Goal: Navigation & Orientation: Find specific page/section

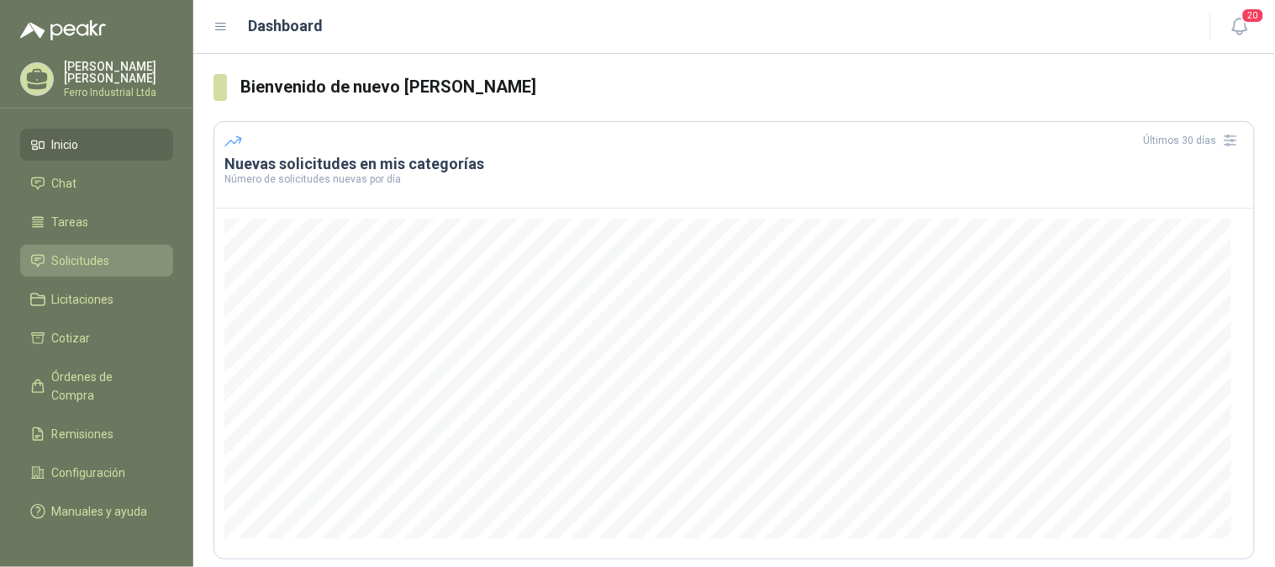
click at [96, 264] on span "Solicitudes" at bounding box center [81, 260] width 58 height 18
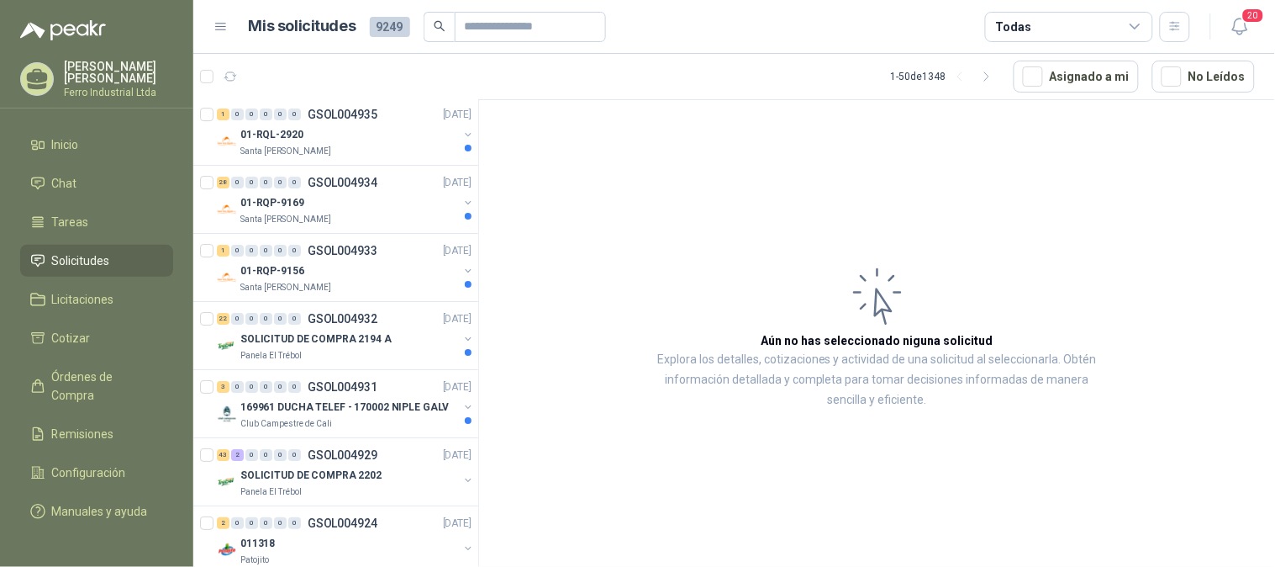
scroll to position [1587, 0]
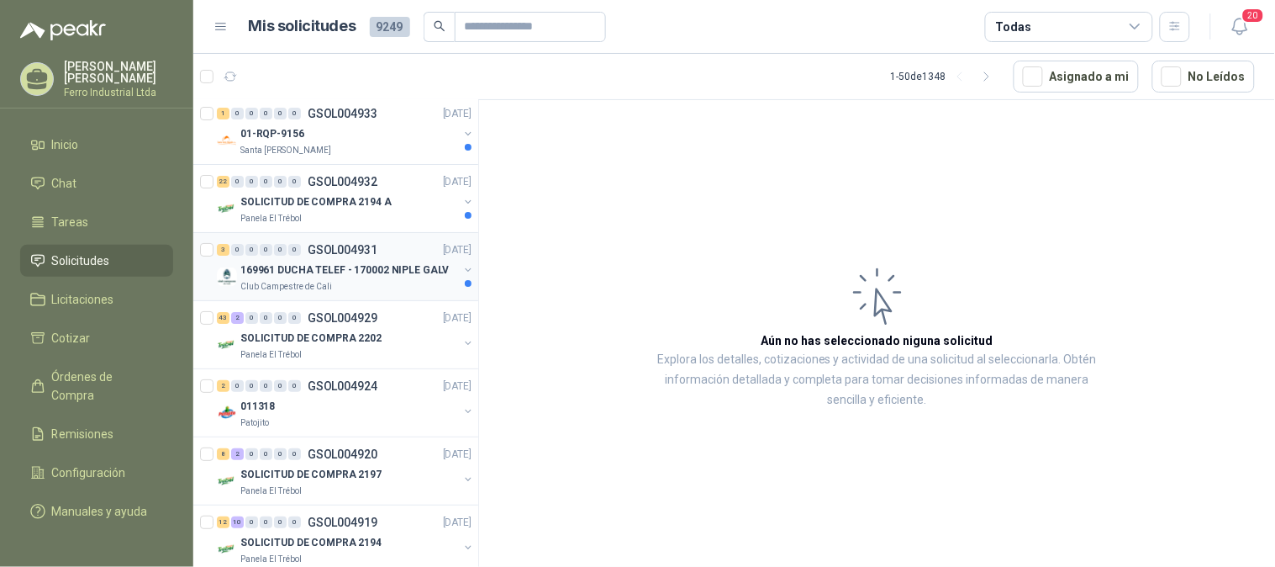
click at [324, 261] on div "169961 DUCHA TELEF - 170002 NIPLE GALV" at bounding box center [349, 270] width 218 height 20
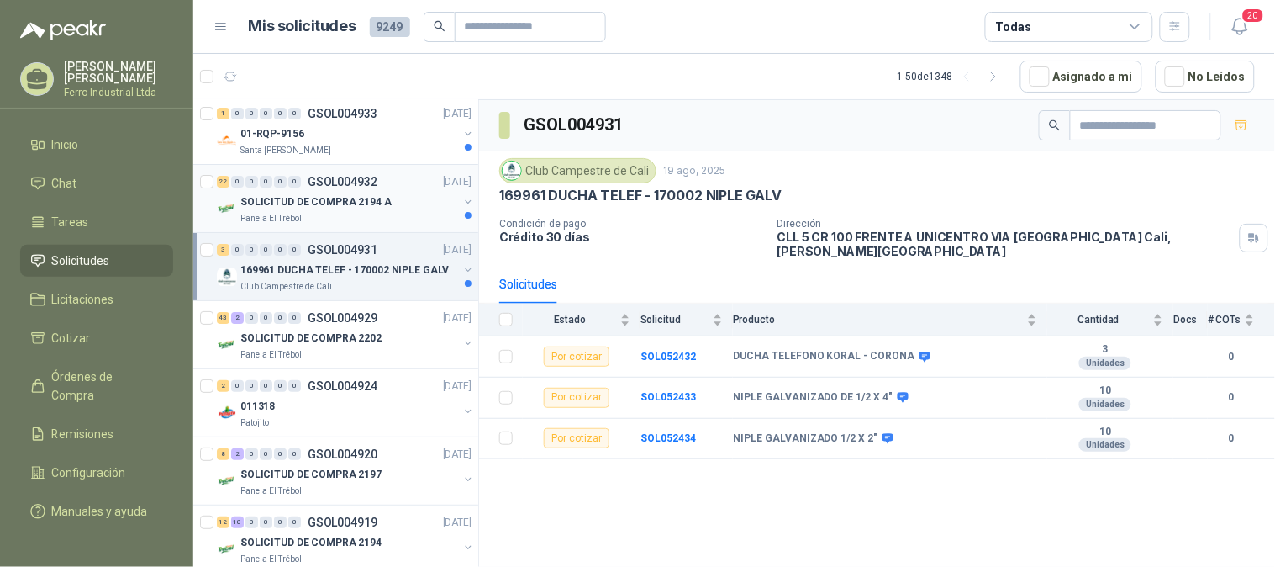
click at [324, 200] on p "SOLICITUD DE COMPRA 2194 A" at bounding box center [315, 202] width 151 height 16
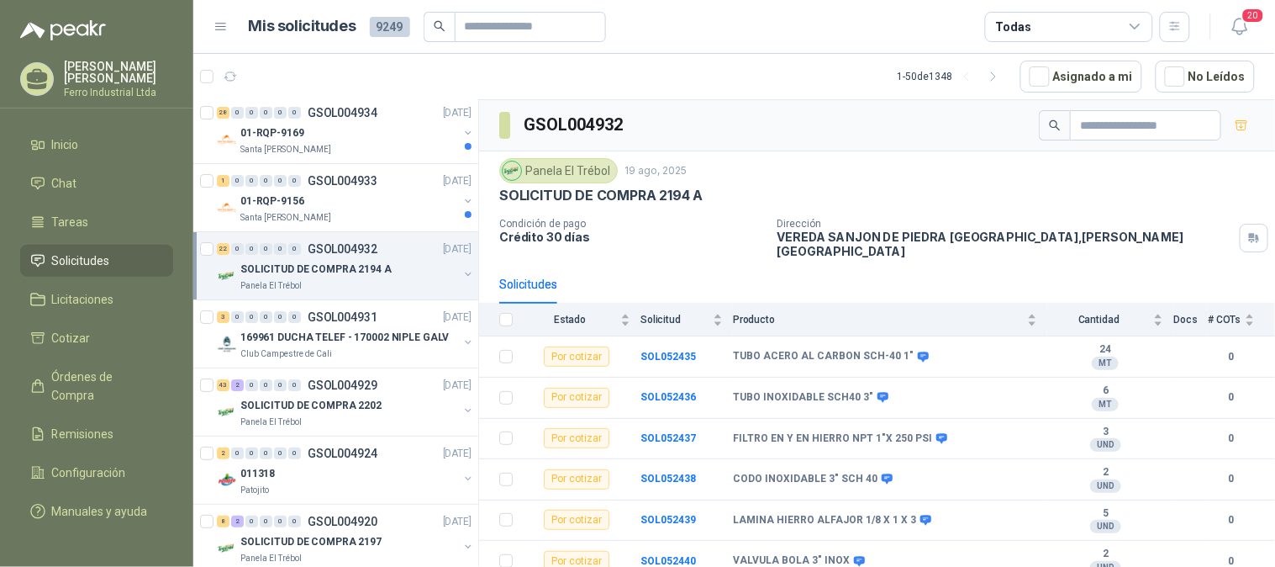
scroll to position [1494, 0]
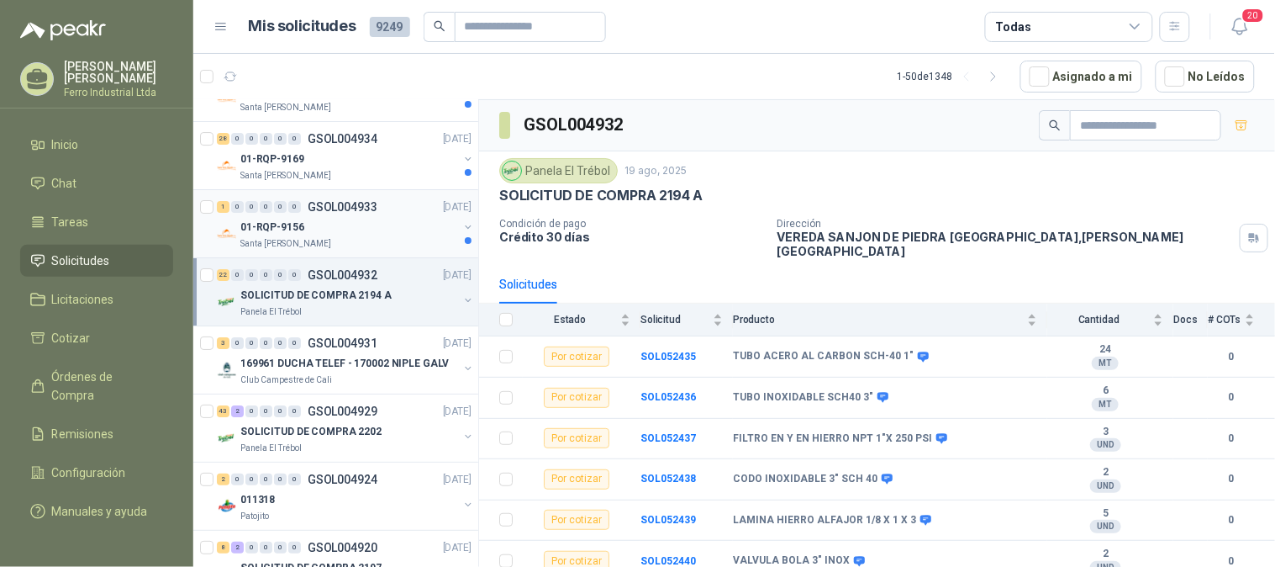
click at [325, 233] on div "01-RQP-9156" at bounding box center [349, 227] width 218 height 20
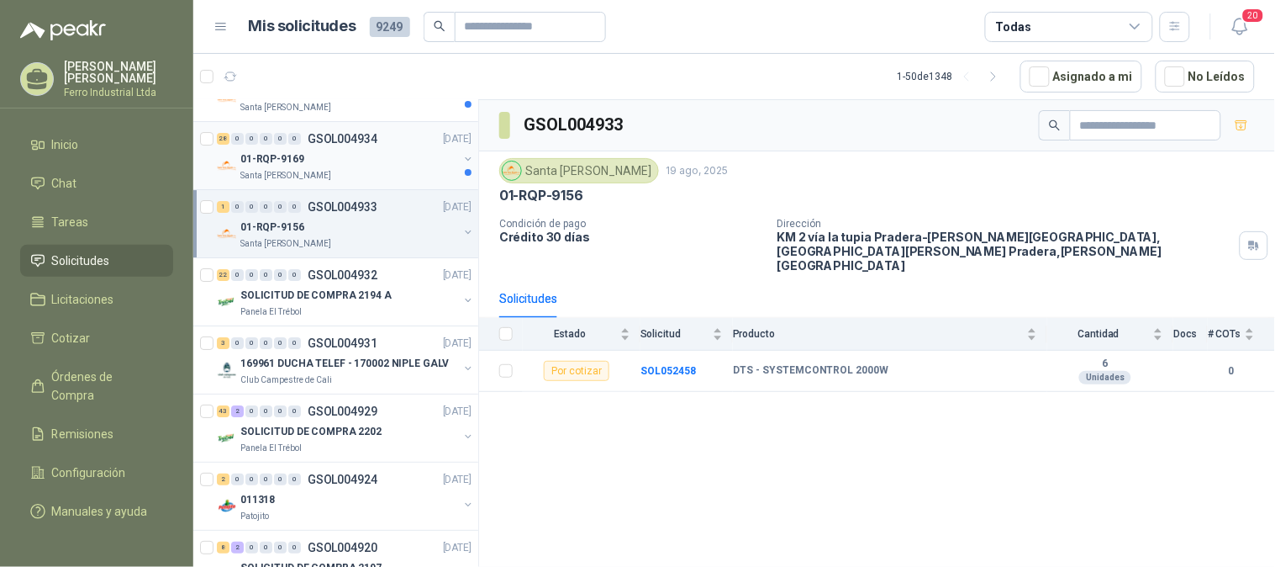
click at [328, 166] on div "01-RQP-9169" at bounding box center [349, 159] width 218 height 20
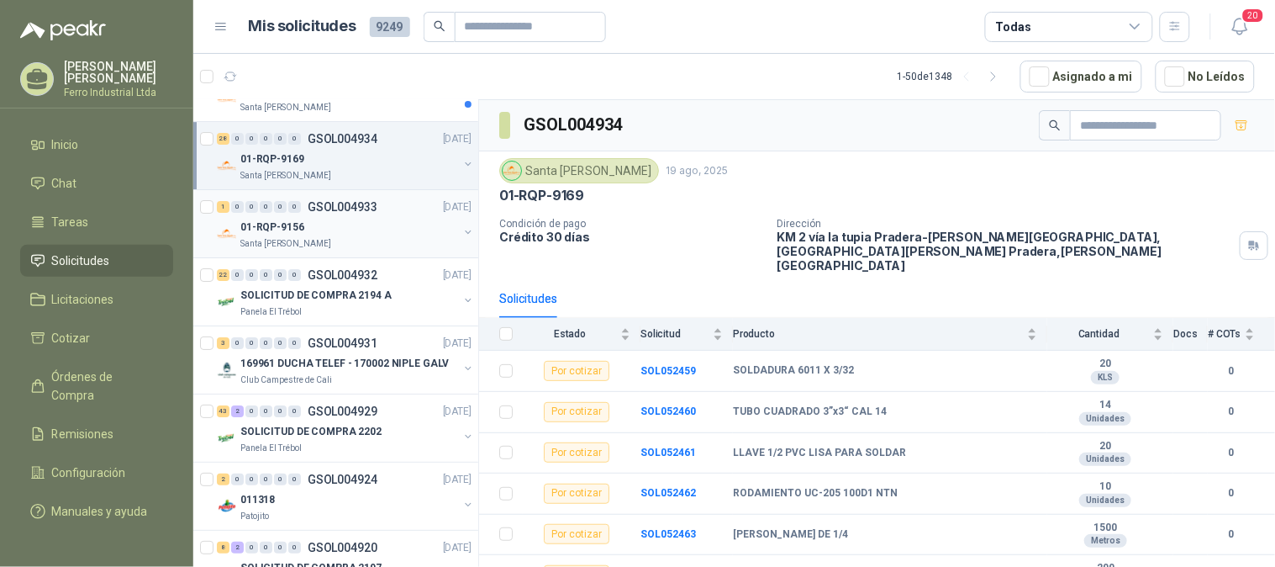
scroll to position [1307, 0]
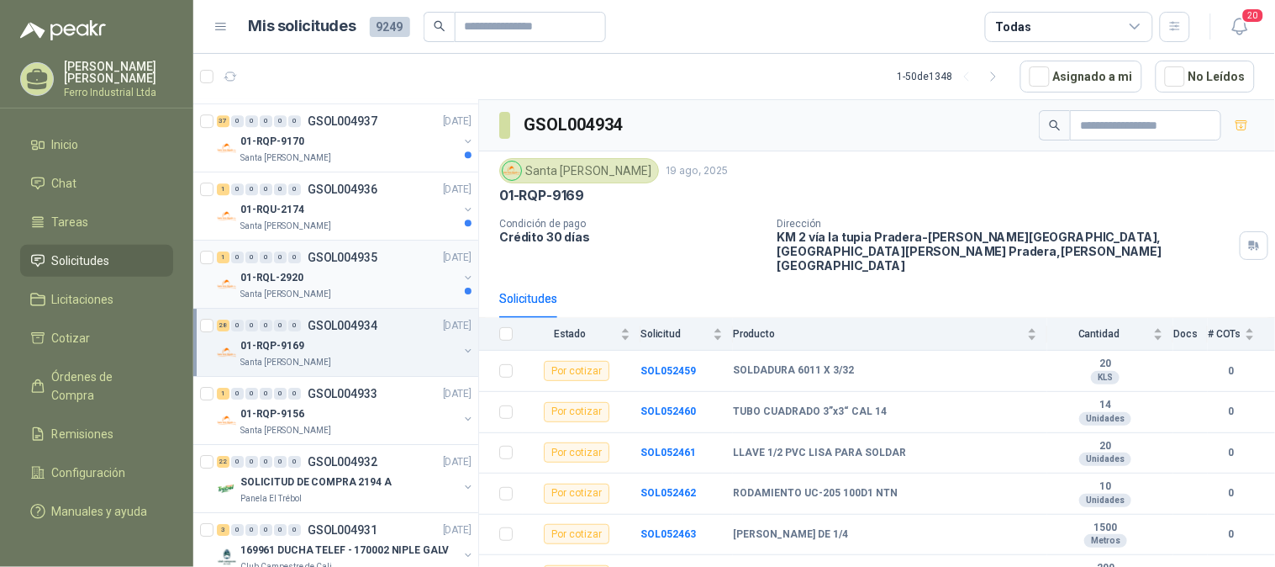
click at [335, 264] on div "1 0 0 0 0 0 GSOL004935 [DATE]" at bounding box center [346, 257] width 258 height 20
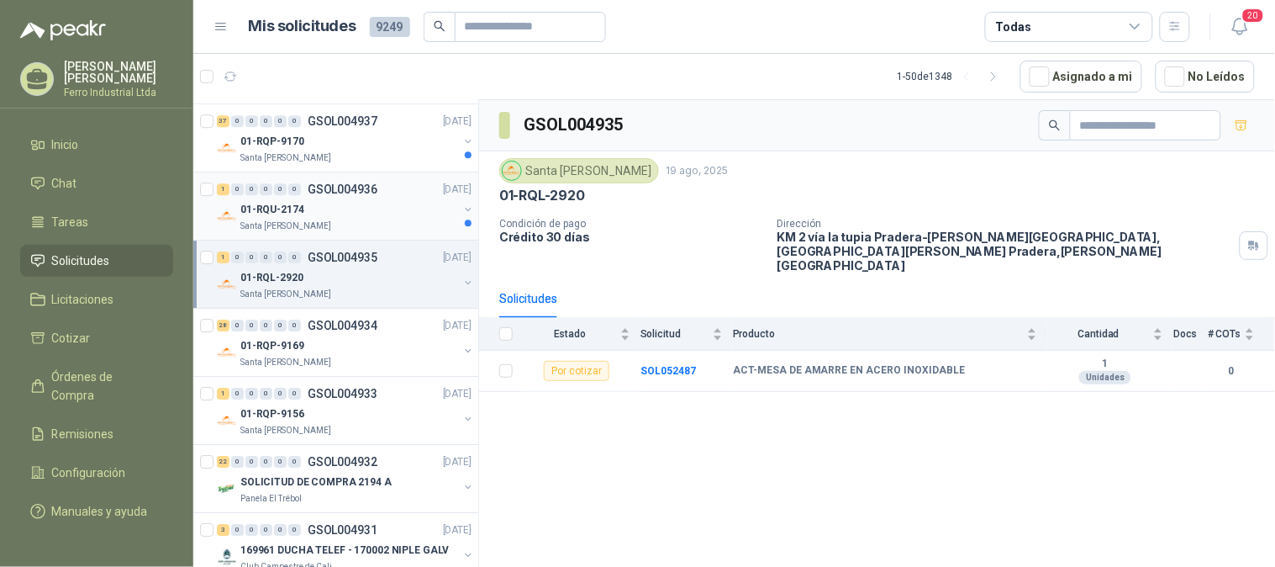
click at [356, 205] on div "01-RQU-2174" at bounding box center [349, 209] width 218 height 20
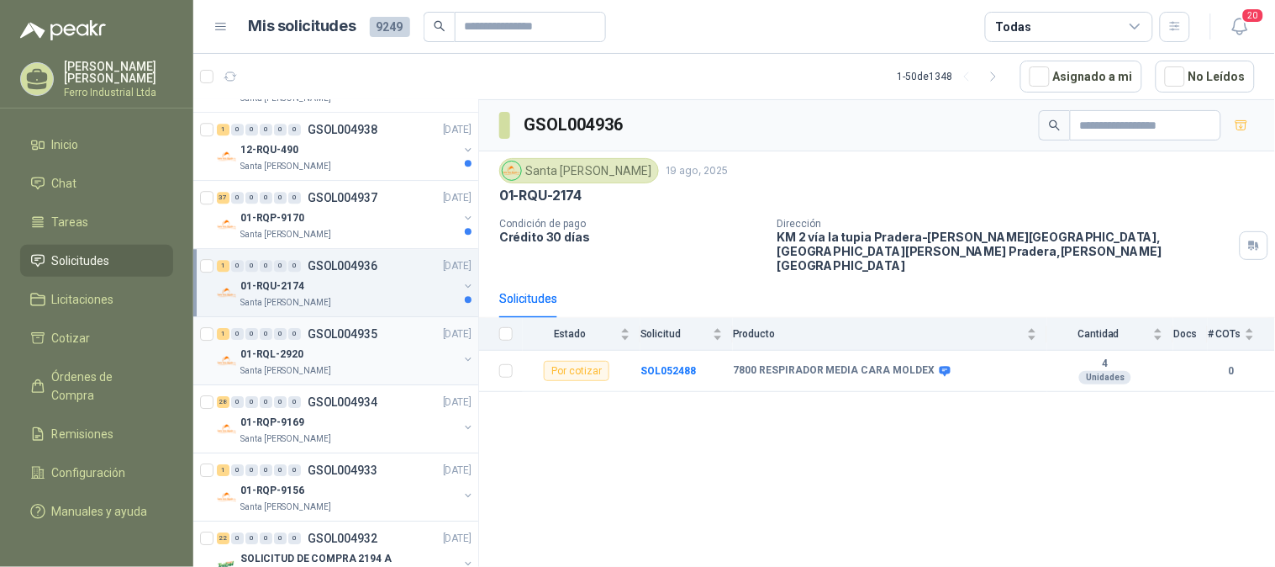
scroll to position [1214, 0]
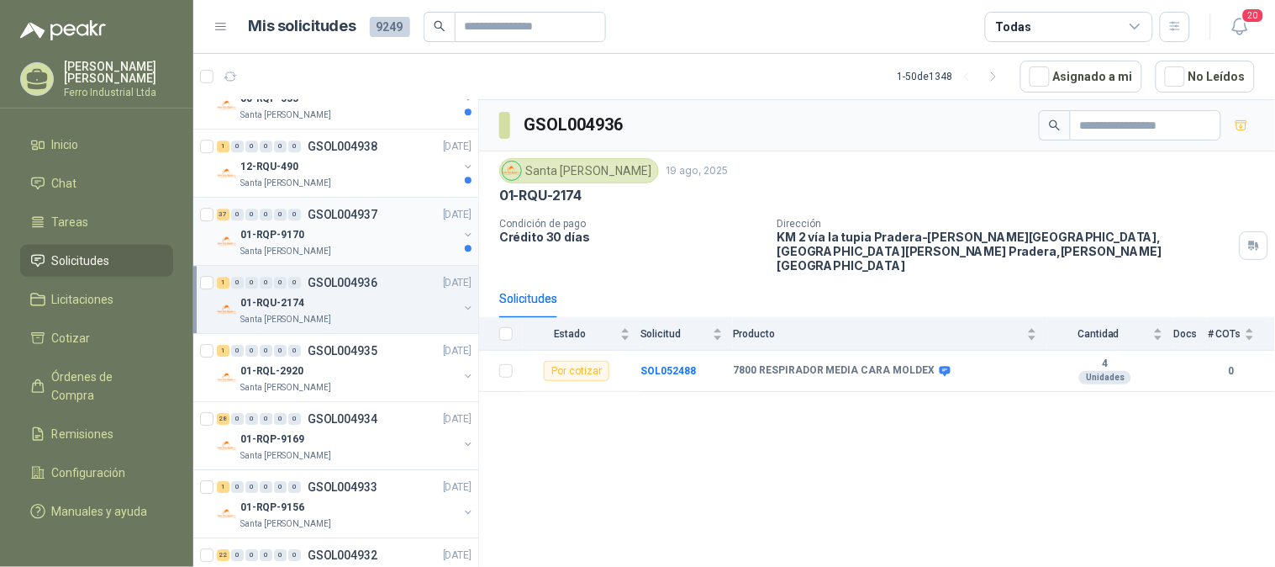
click at [353, 235] on div "01-RQP-9170" at bounding box center [349, 234] width 218 height 20
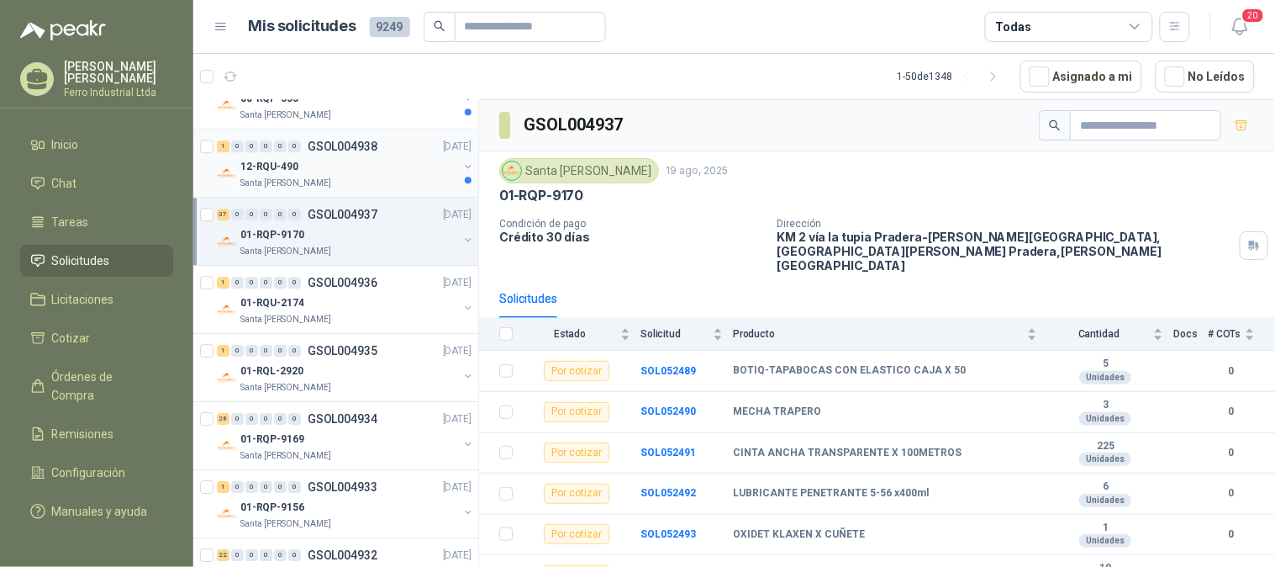
scroll to position [1121, 0]
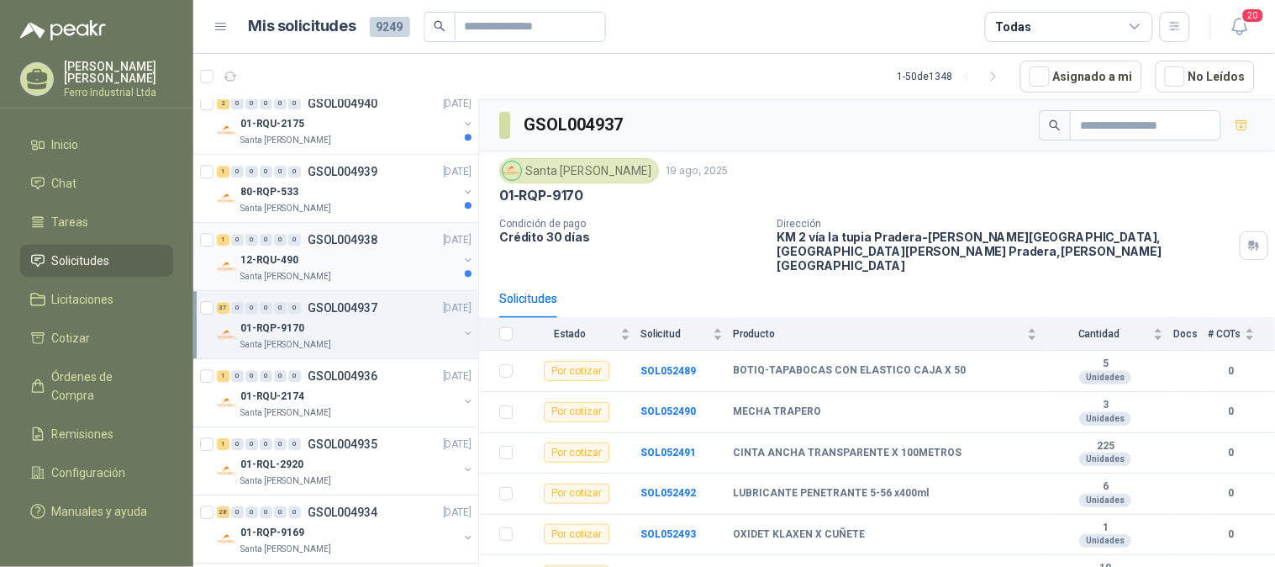
click at [326, 240] on p "GSOL004938" at bounding box center [343, 240] width 70 height 12
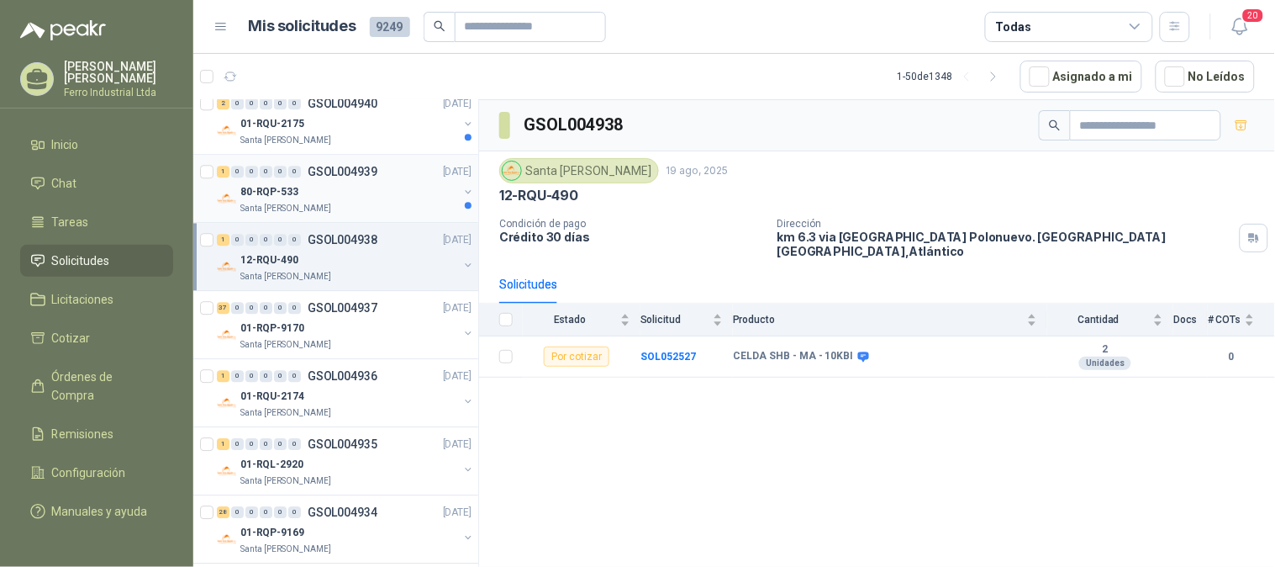
click at [341, 197] on div "80-RQP-533" at bounding box center [349, 192] width 218 height 20
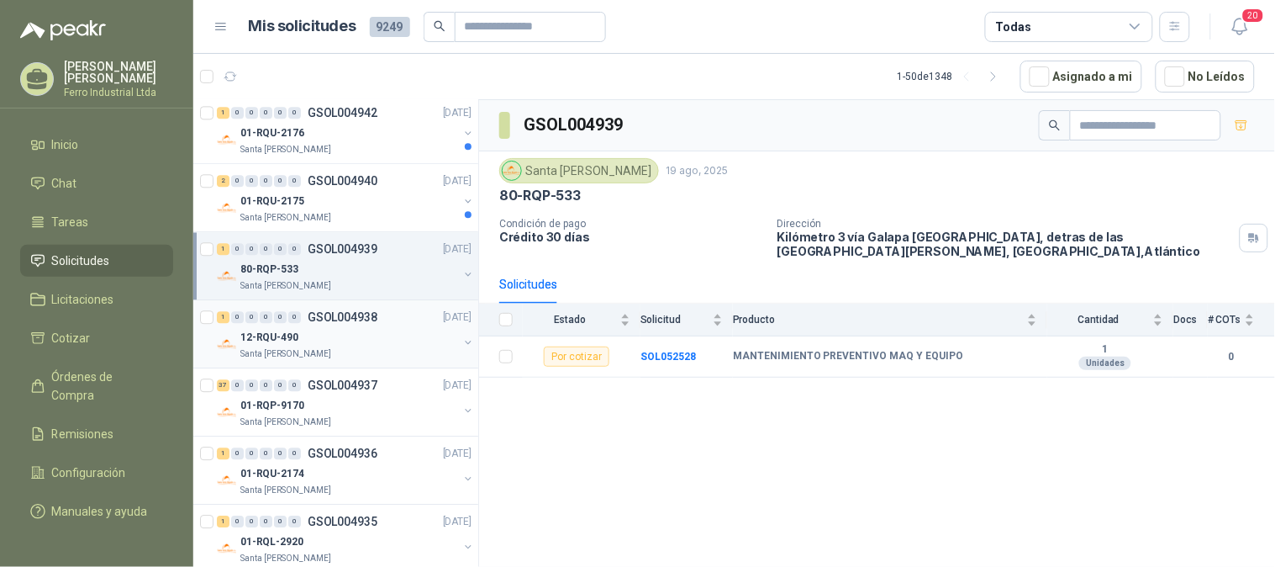
scroll to position [1027, 0]
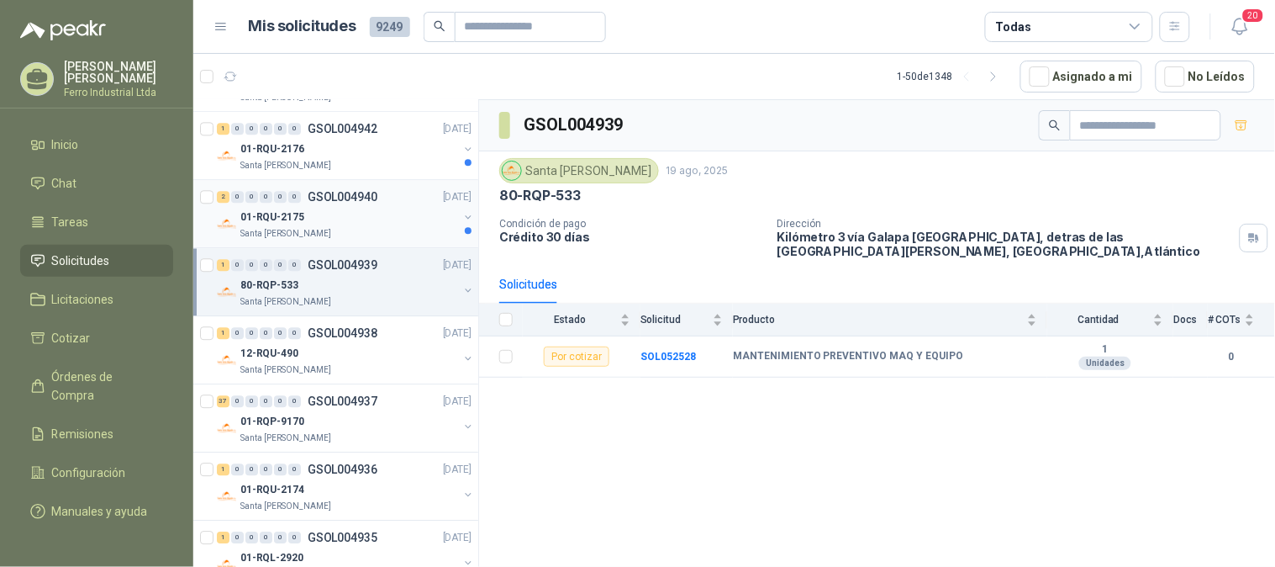
click at [351, 215] on div "01-RQU-2175" at bounding box center [349, 217] width 218 height 20
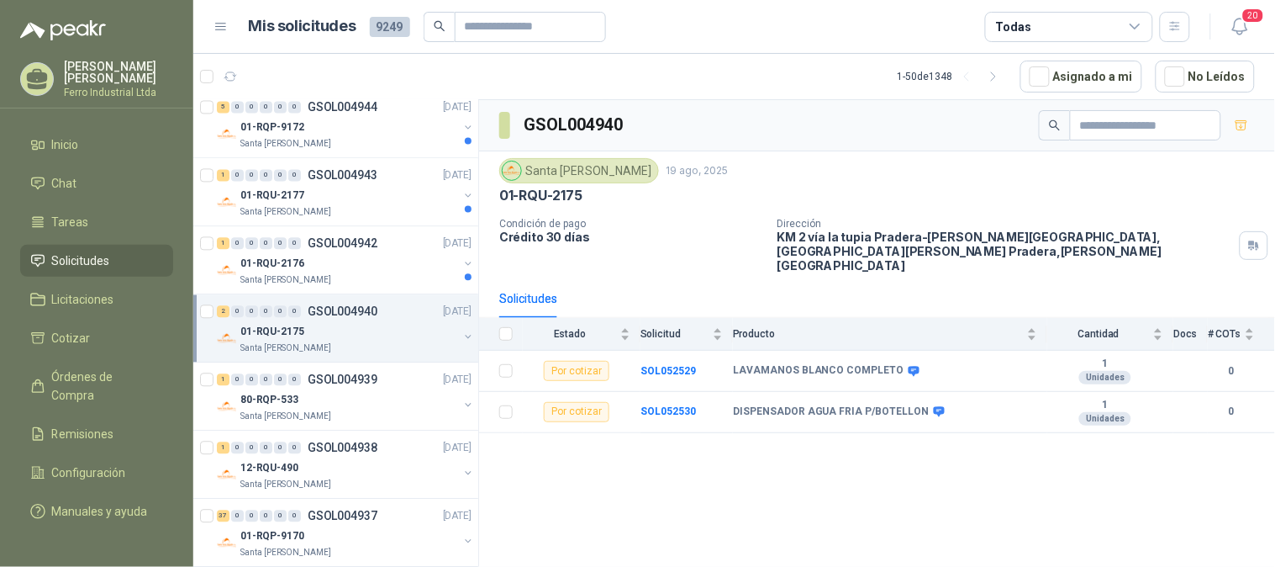
scroll to position [841, 0]
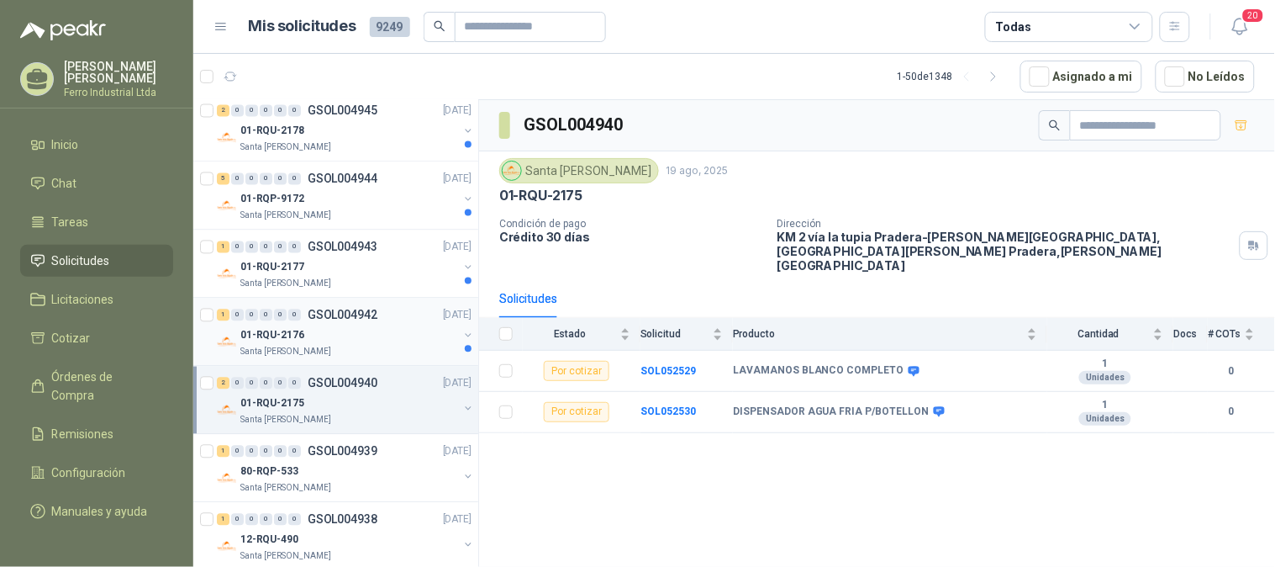
click at [340, 319] on p "GSOL004942" at bounding box center [343, 315] width 70 height 12
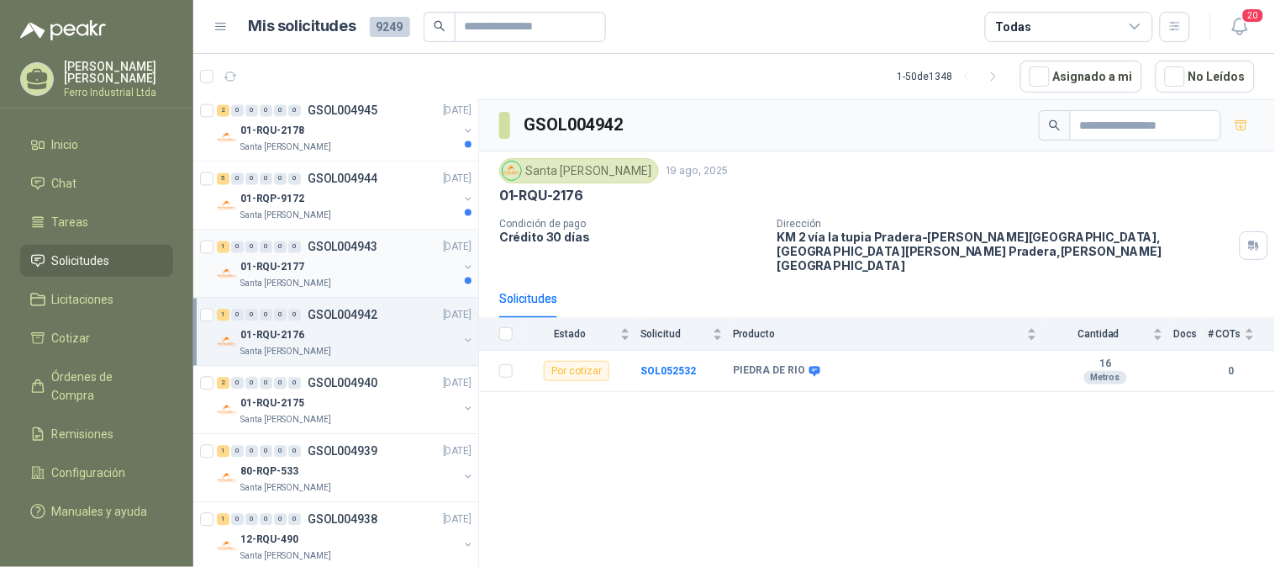
click at [360, 248] on p "GSOL004943" at bounding box center [343, 247] width 70 height 12
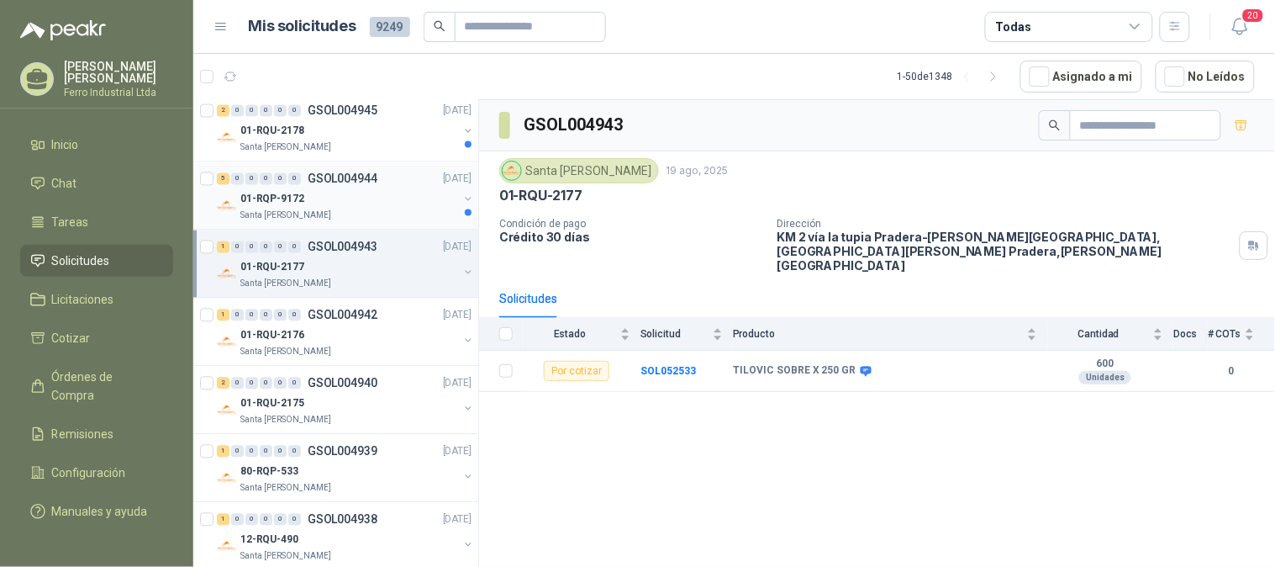
click at [339, 187] on div "5 0 0 0 0 0 GSOL004944 [DATE]" at bounding box center [346, 179] width 258 height 20
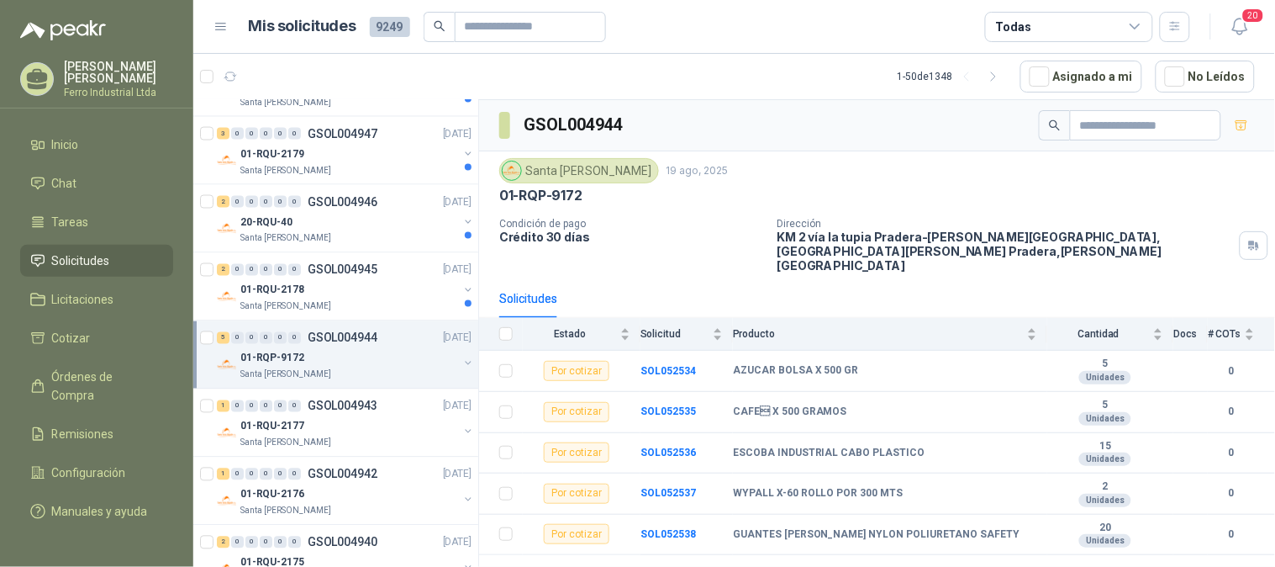
scroll to position [653, 0]
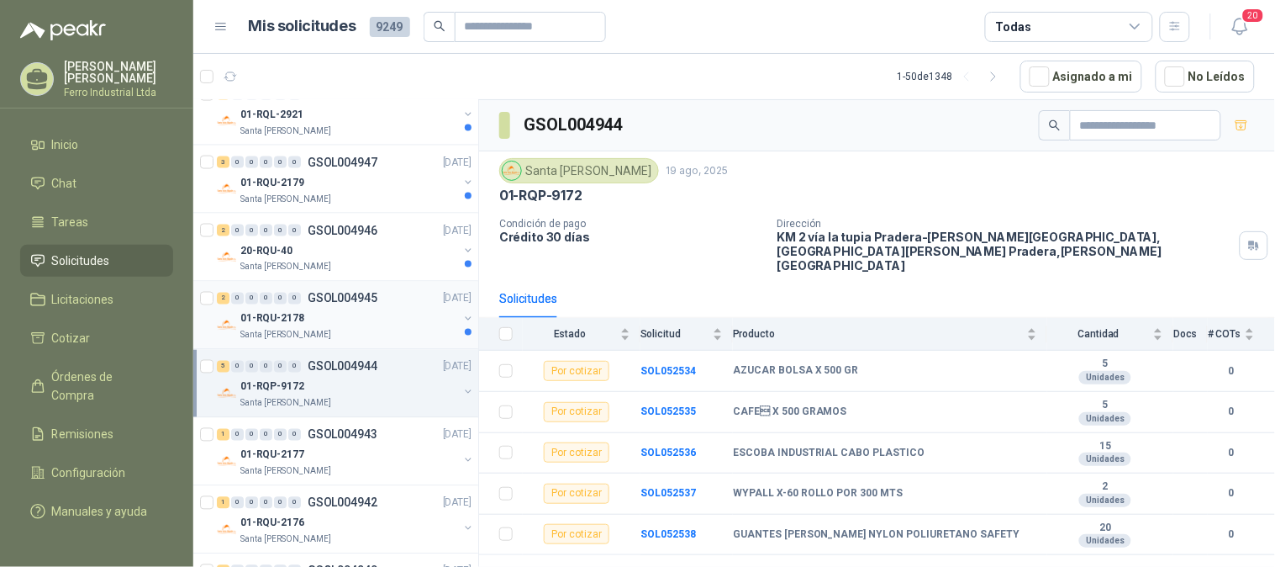
click at [336, 315] on div "01-RQU-2178" at bounding box center [349, 319] width 218 height 20
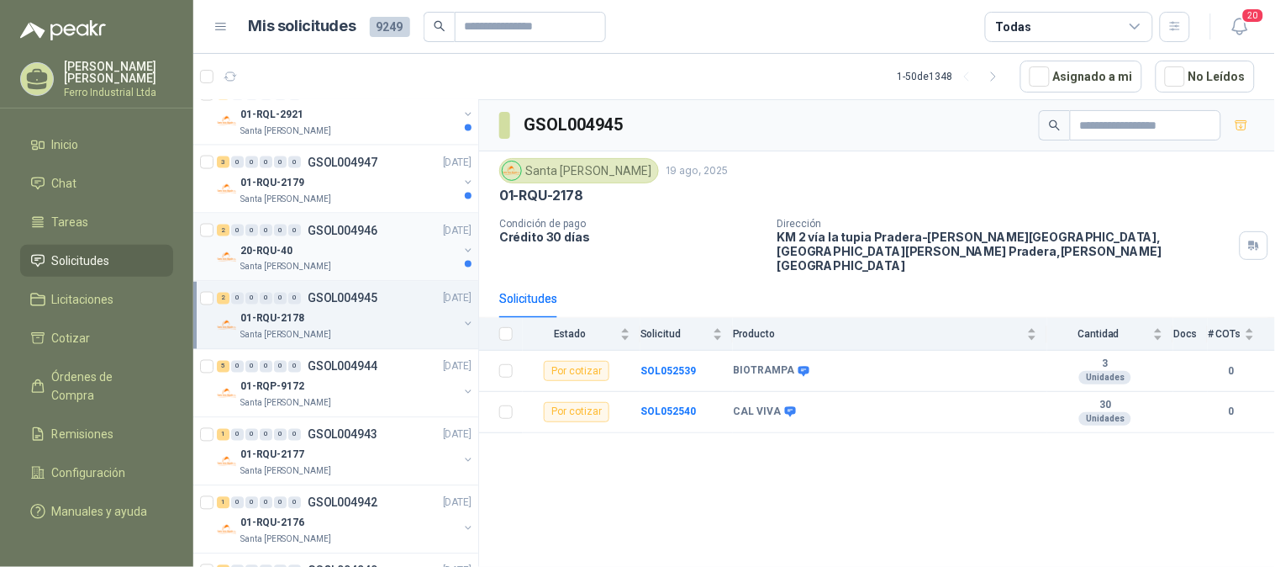
click at [337, 247] on div "20-RQU-40" at bounding box center [349, 250] width 218 height 20
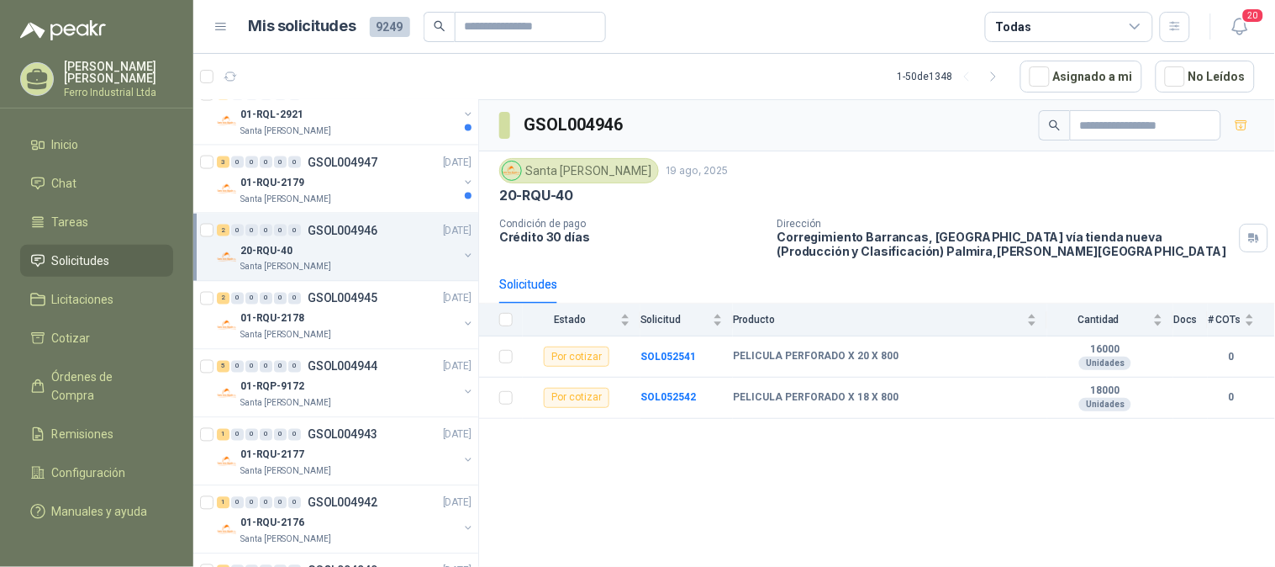
scroll to position [560, 0]
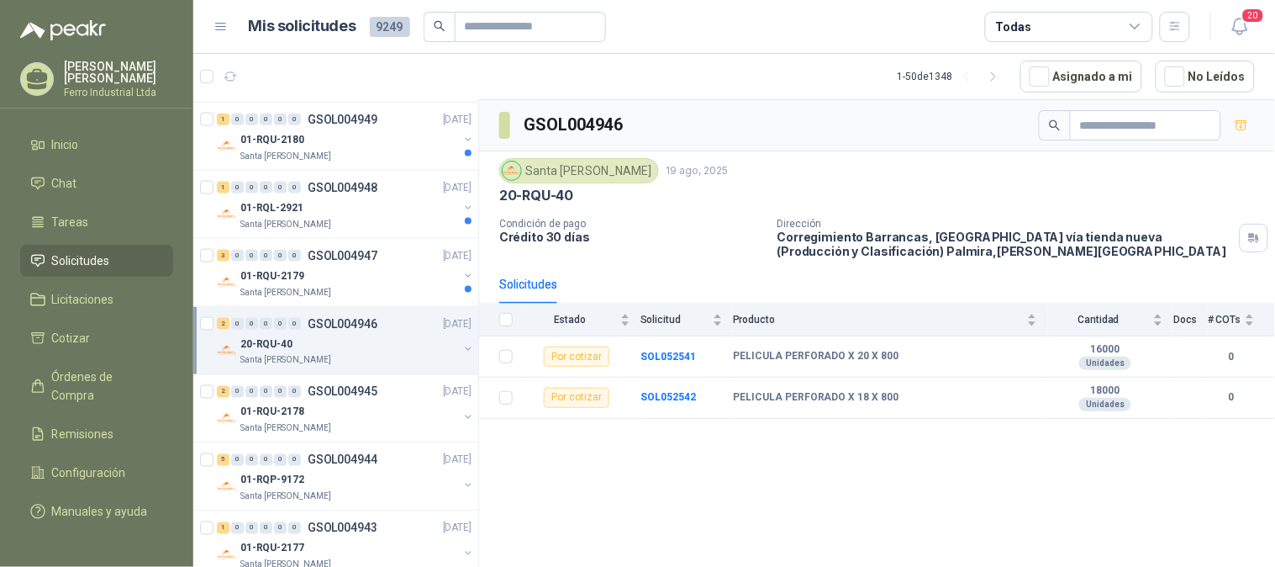
click at [340, 278] on div "01-RQU-2179" at bounding box center [349, 276] width 218 height 20
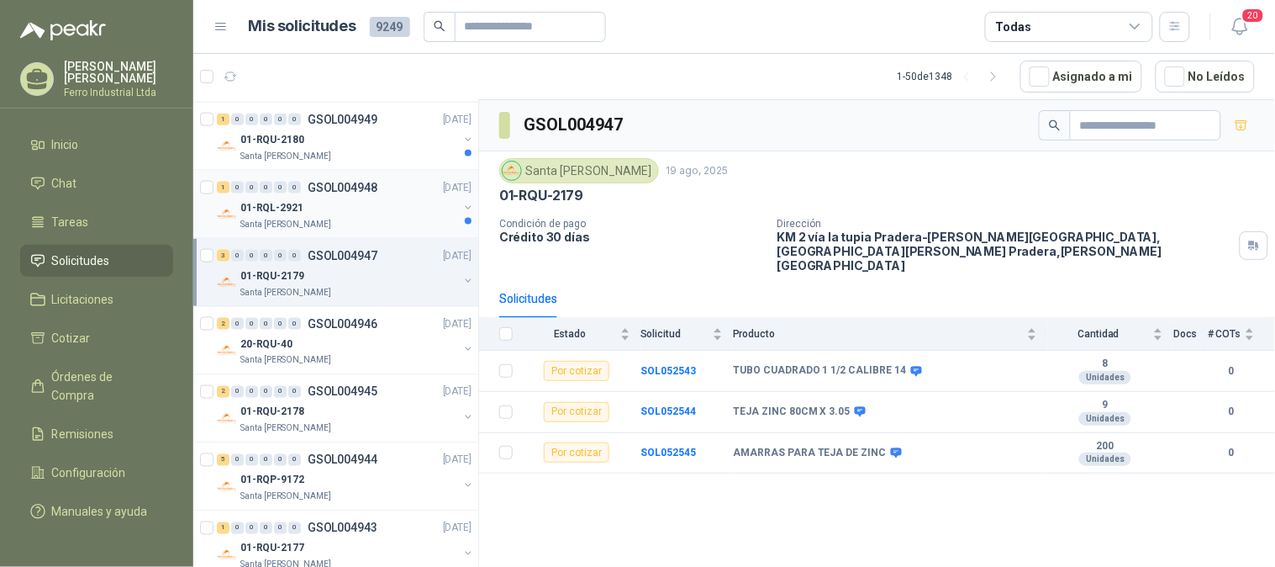
click at [363, 210] on div "01-RQL-2921" at bounding box center [349, 208] width 218 height 20
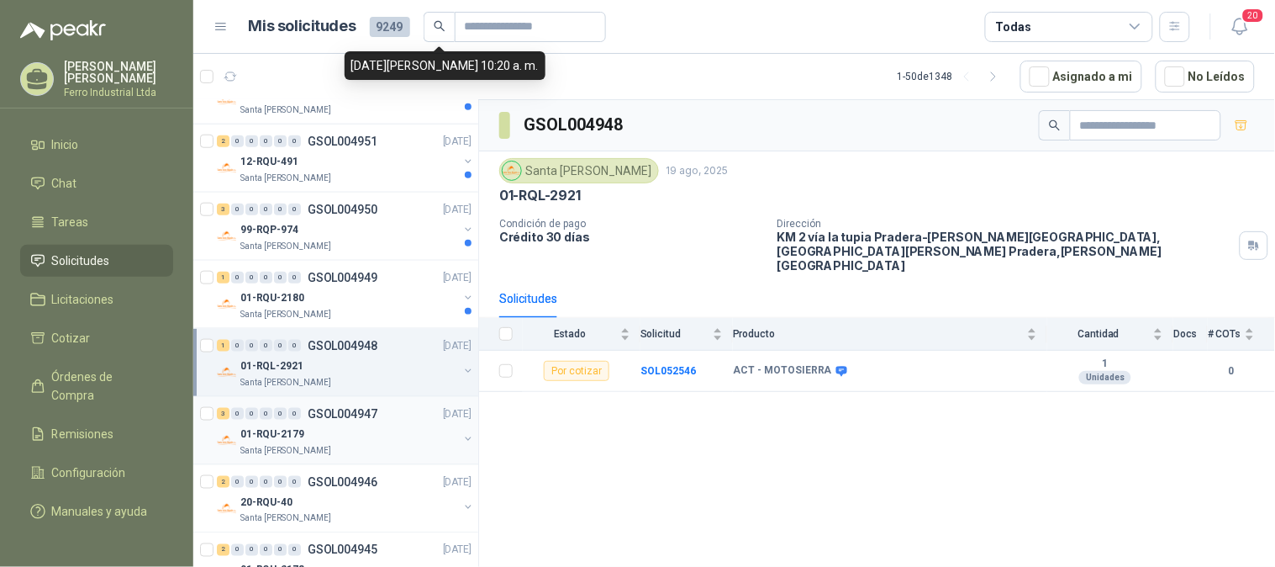
scroll to position [373, 0]
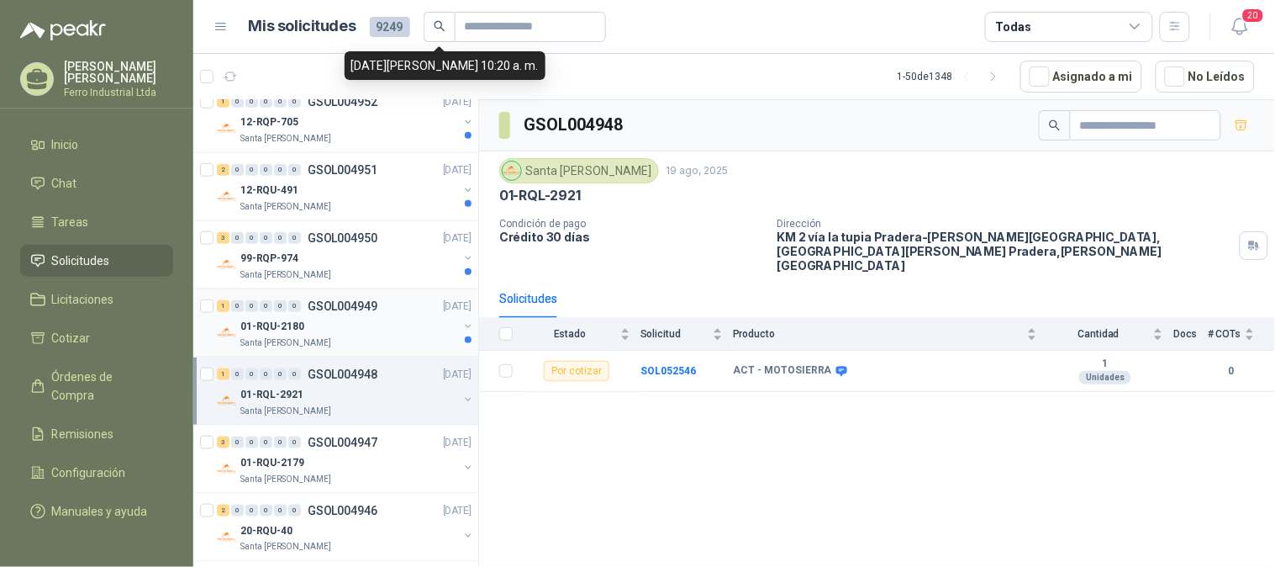
click at [342, 336] on div "Santa [PERSON_NAME]" at bounding box center [349, 342] width 218 height 13
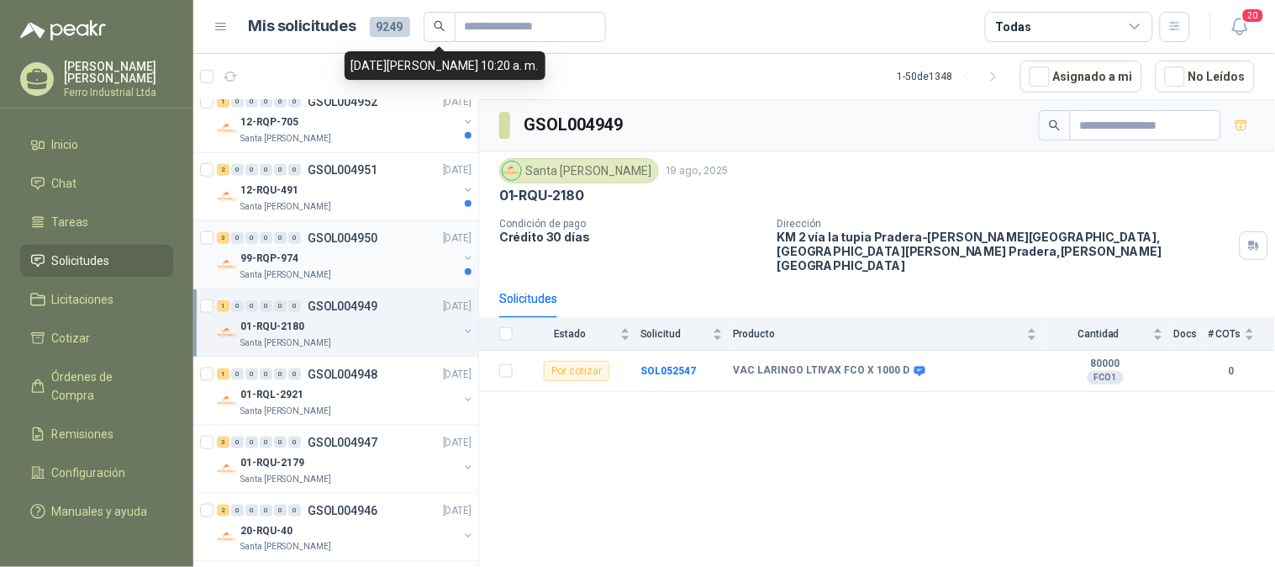
click at [343, 269] on div "Santa [PERSON_NAME]" at bounding box center [349, 274] width 218 height 13
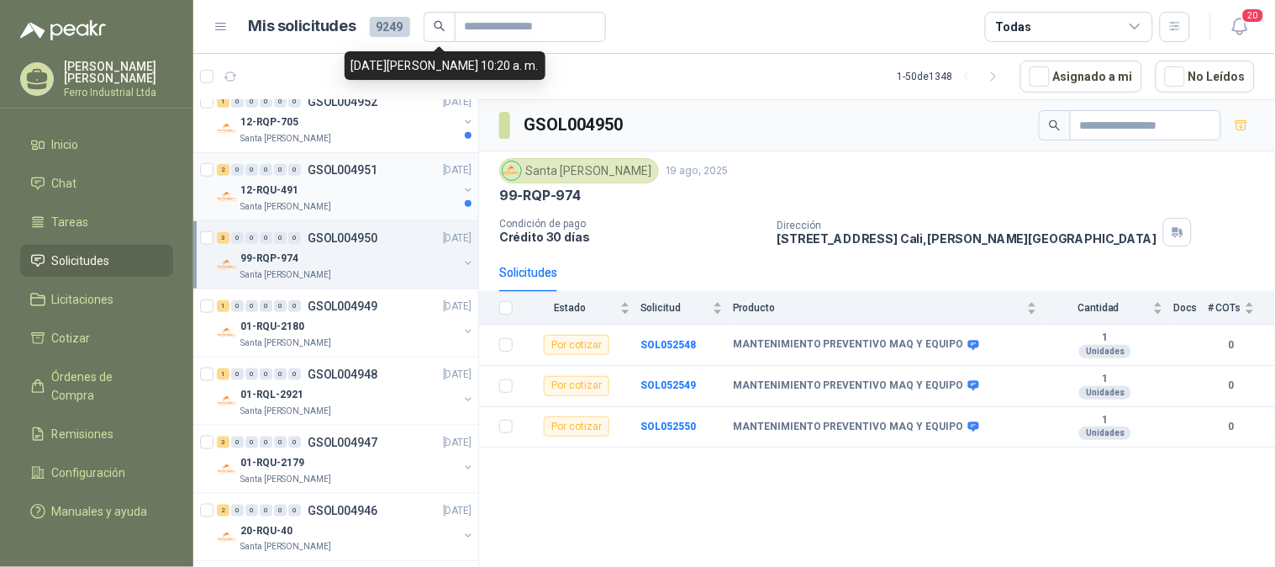
click at [342, 206] on div "Santa [PERSON_NAME]" at bounding box center [349, 206] width 218 height 13
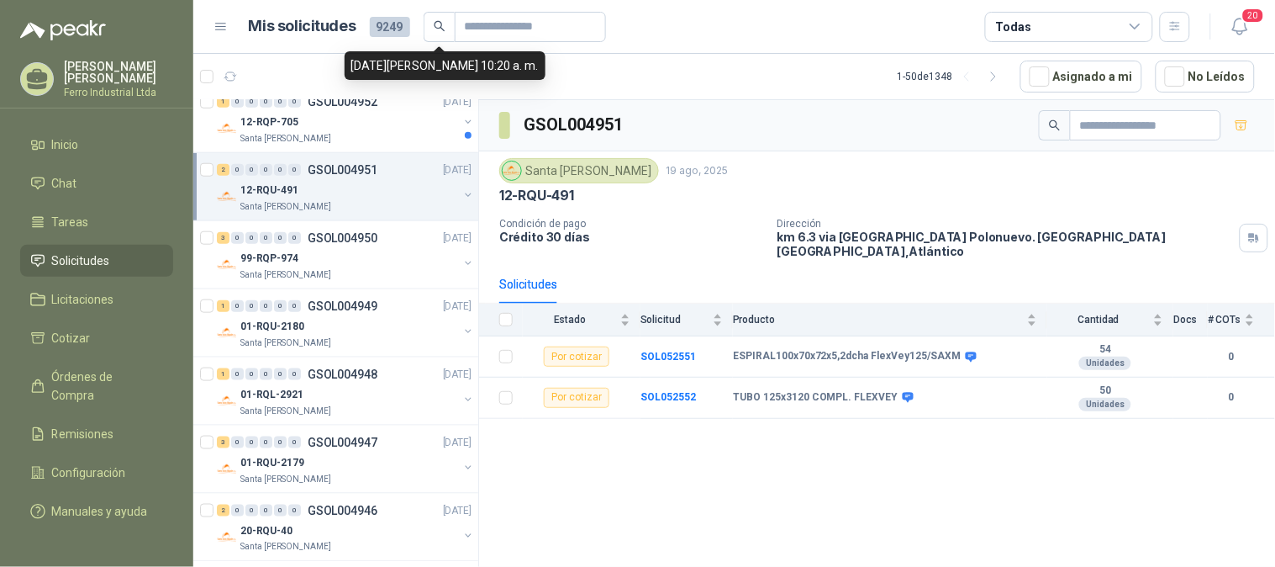
scroll to position [280, 0]
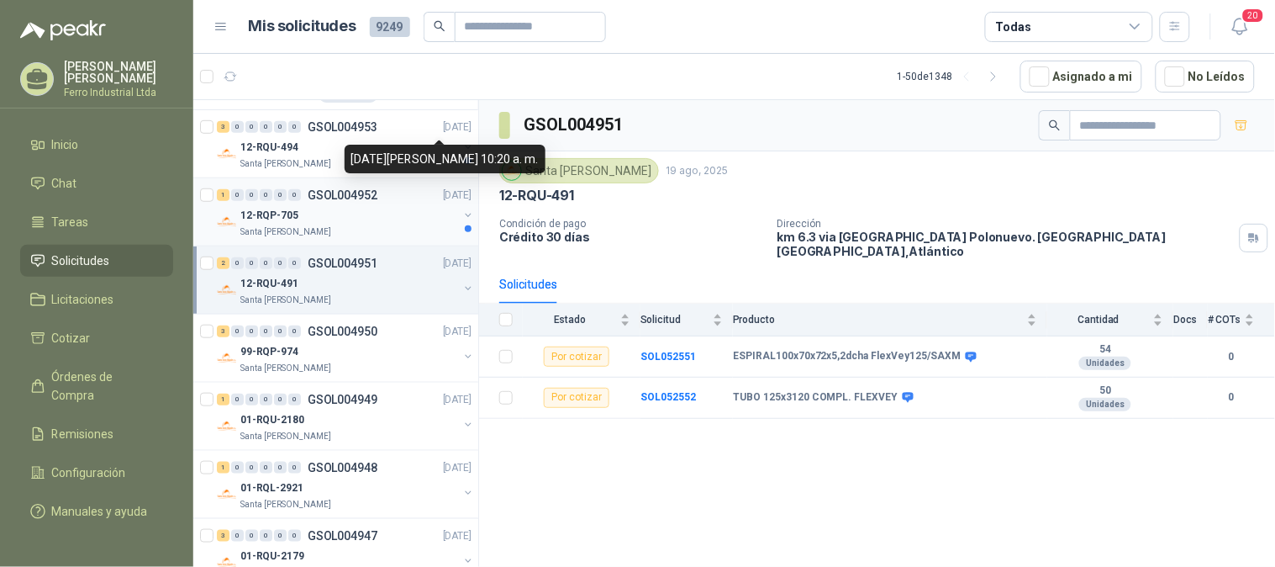
click at [361, 215] on div "12-RQP-705" at bounding box center [349, 215] width 218 height 20
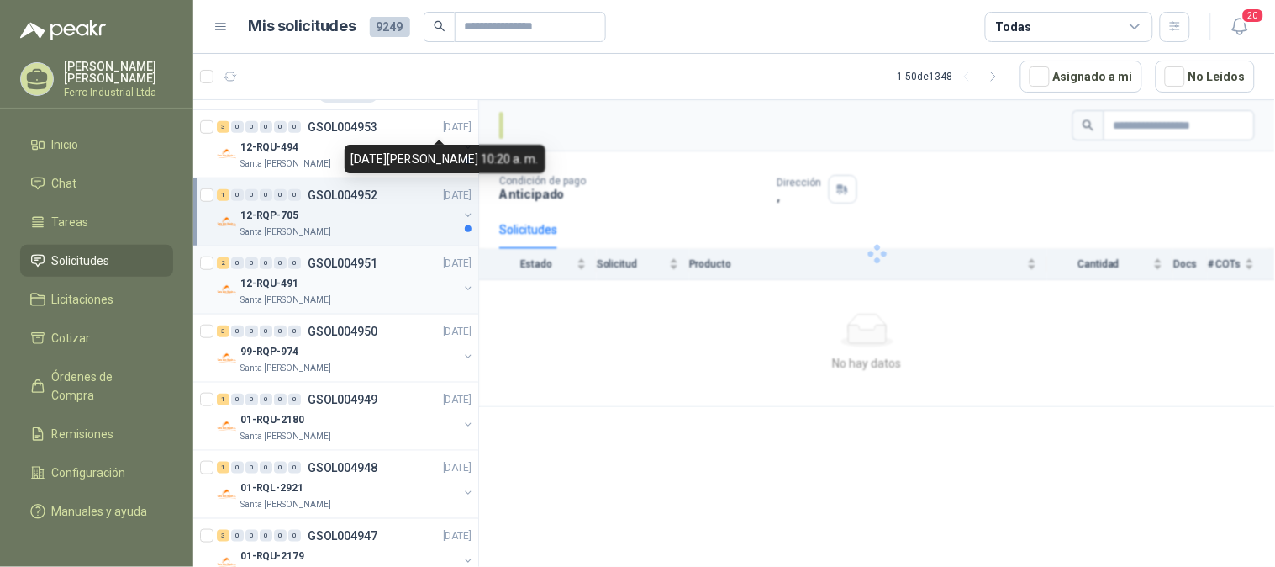
scroll to position [187, 0]
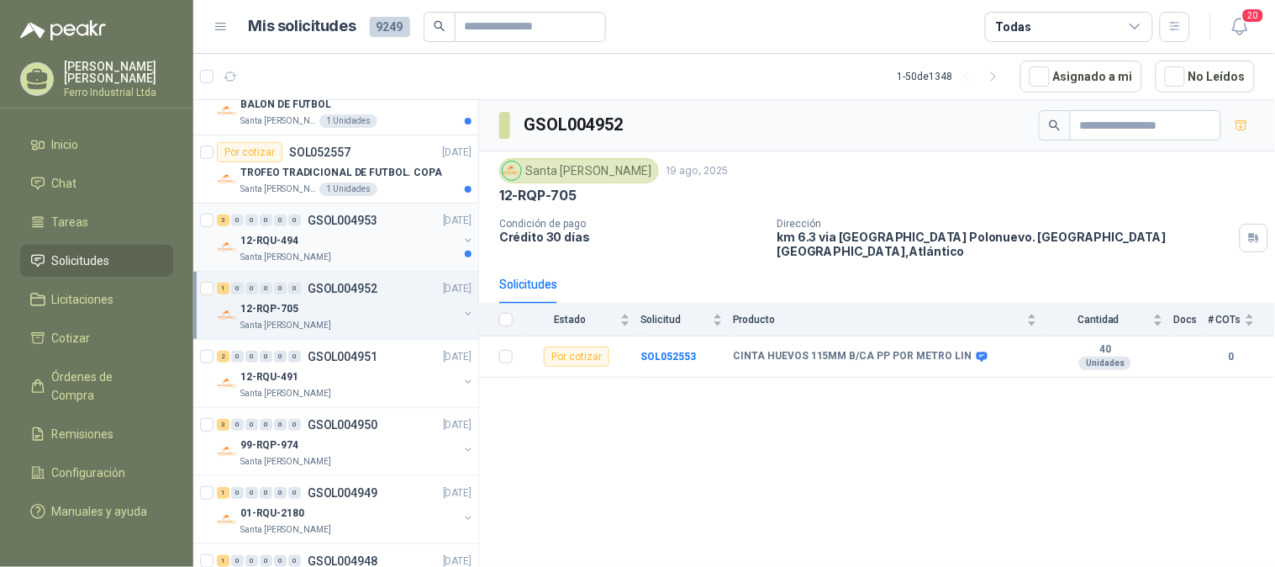
click at [322, 224] on p "GSOL004953" at bounding box center [343, 220] width 70 height 12
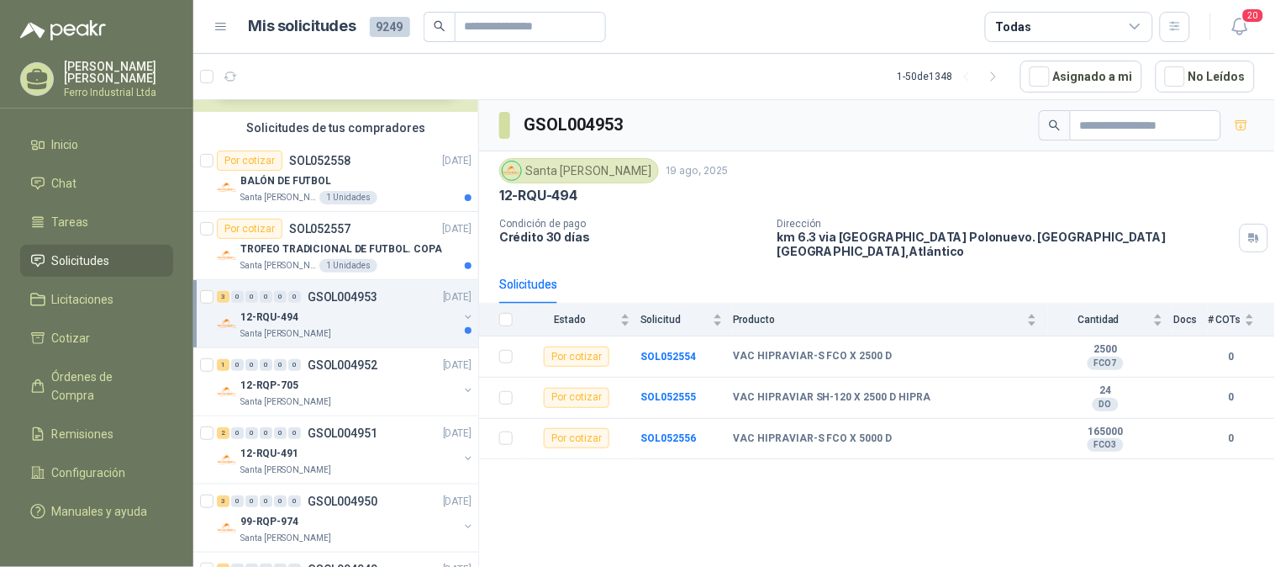
scroll to position [93, 0]
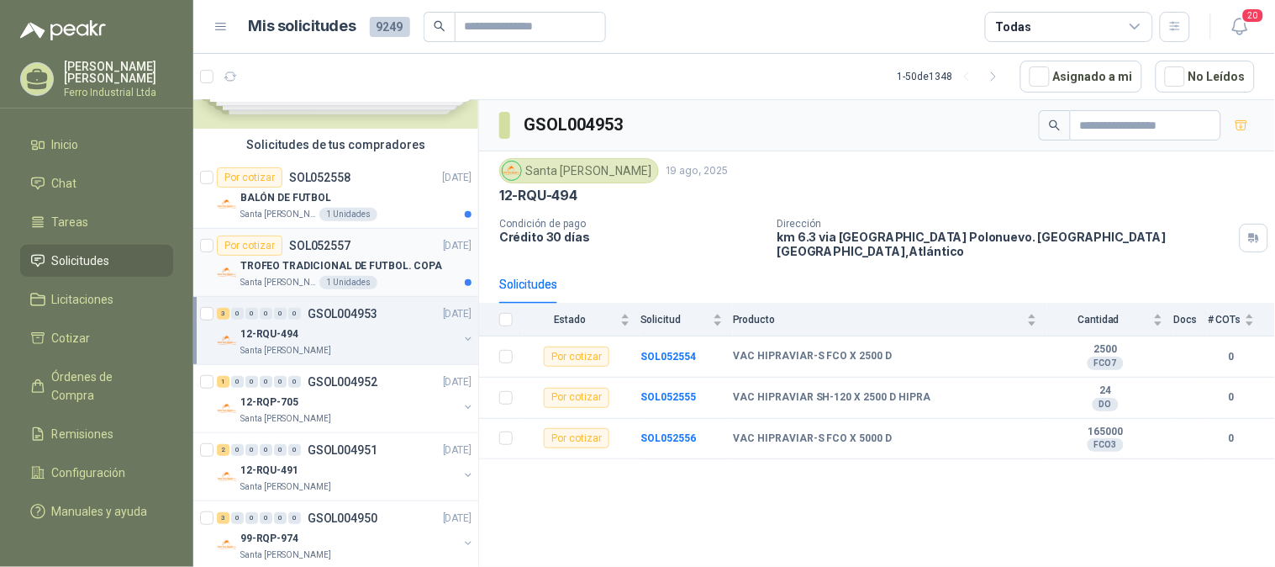
click at [348, 259] on p "TROFEO TRADICIONAL DE FUTBOL. COPA" at bounding box center [341, 266] width 202 height 16
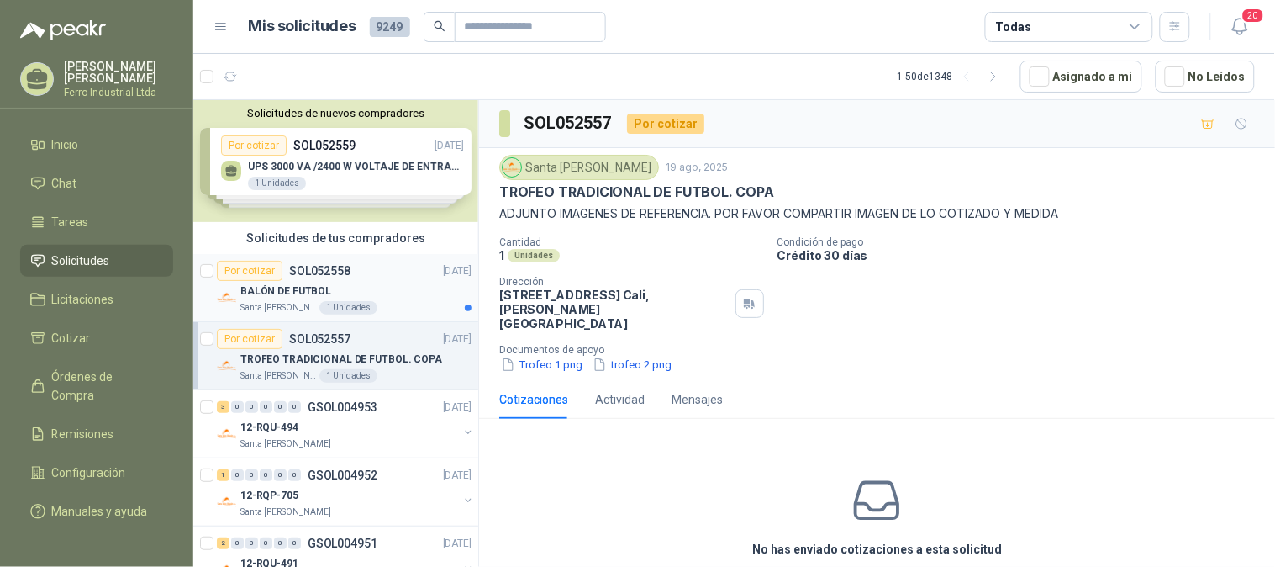
click at [383, 272] on div "Por cotizar SOL052558 [DATE]" at bounding box center [344, 271] width 255 height 20
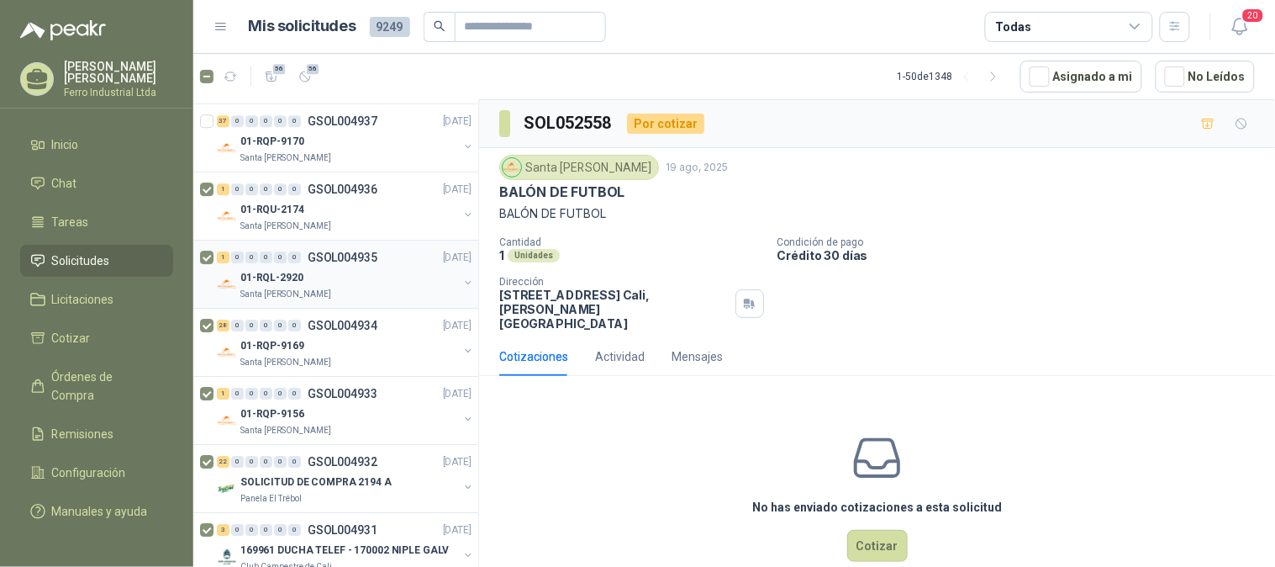
scroll to position [1121, 0]
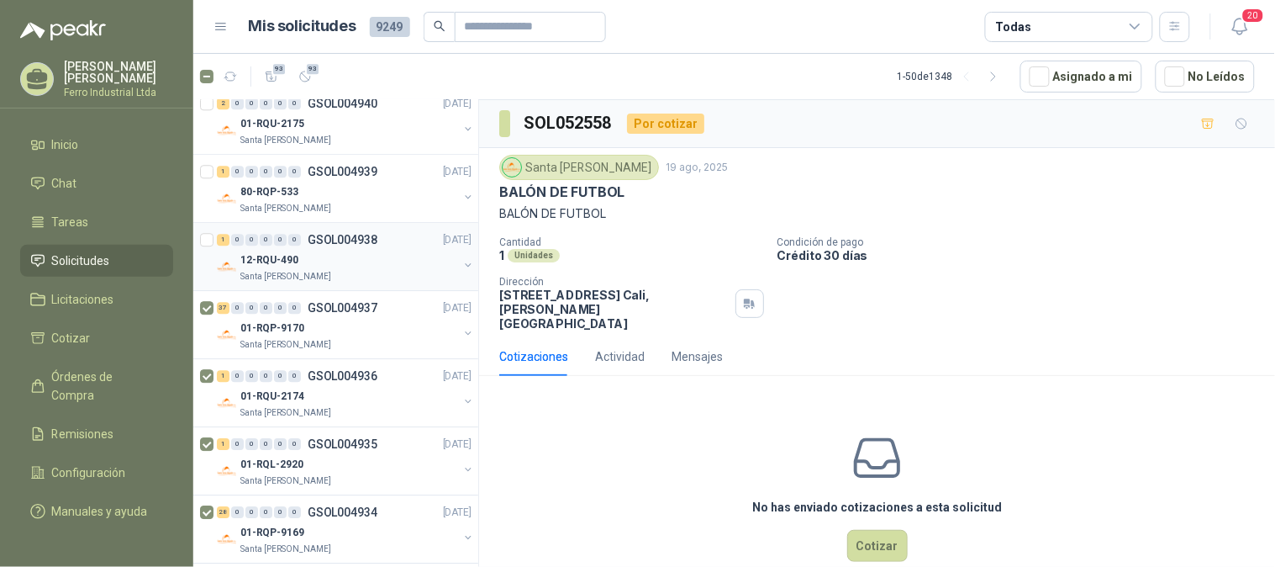
click at [206, 231] on div at bounding box center [208, 257] width 17 height 54
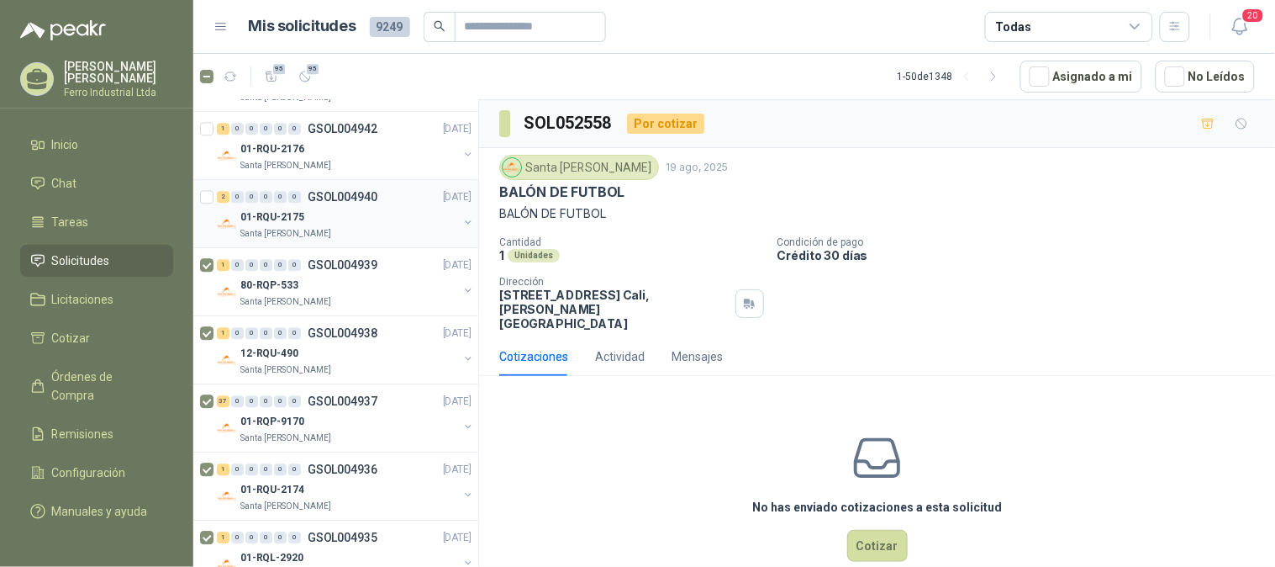
click at [207, 188] on div at bounding box center [208, 214] width 17 height 54
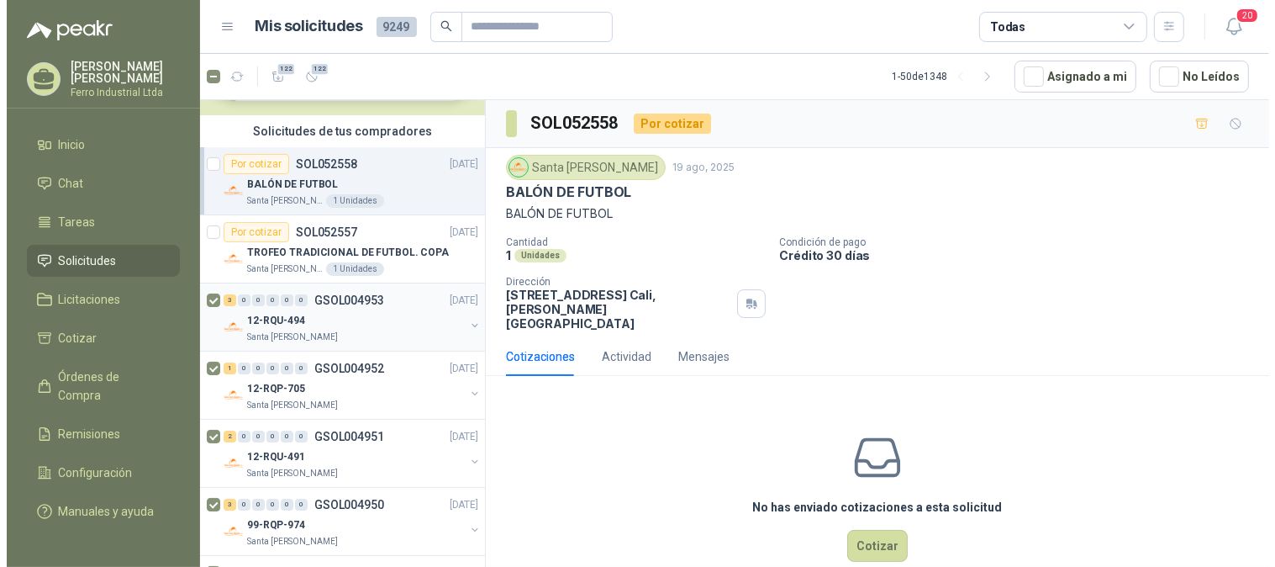
scroll to position [93, 0]
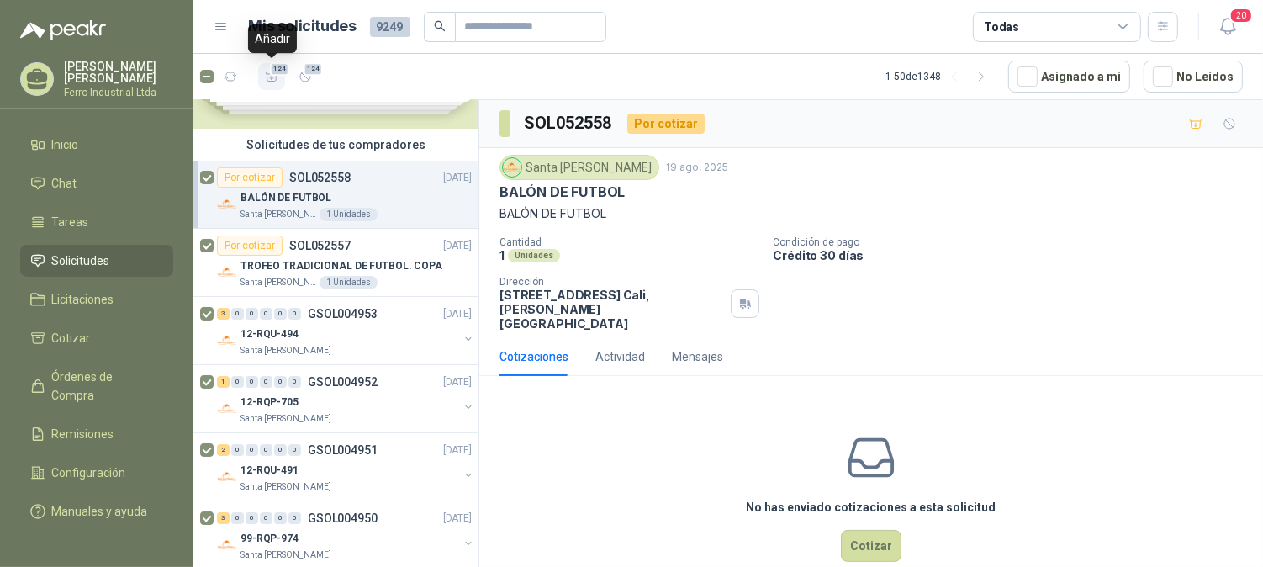
click at [266, 71] on icon "button" at bounding box center [272, 77] width 14 height 14
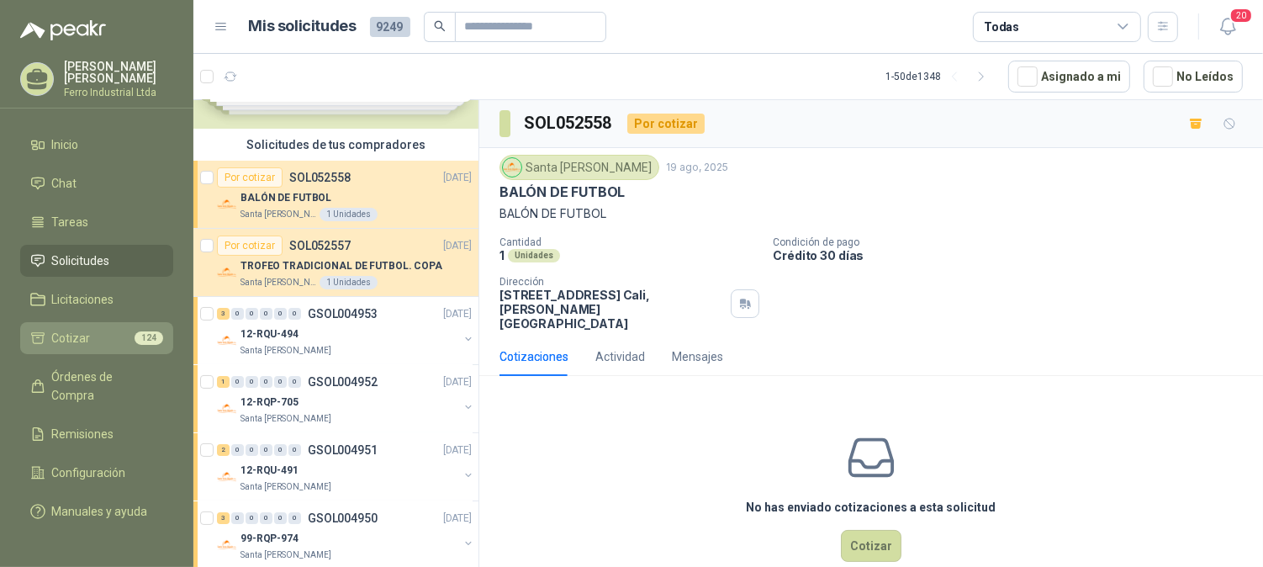
click at [109, 336] on li "Cotizar 124" at bounding box center [96, 338] width 133 height 18
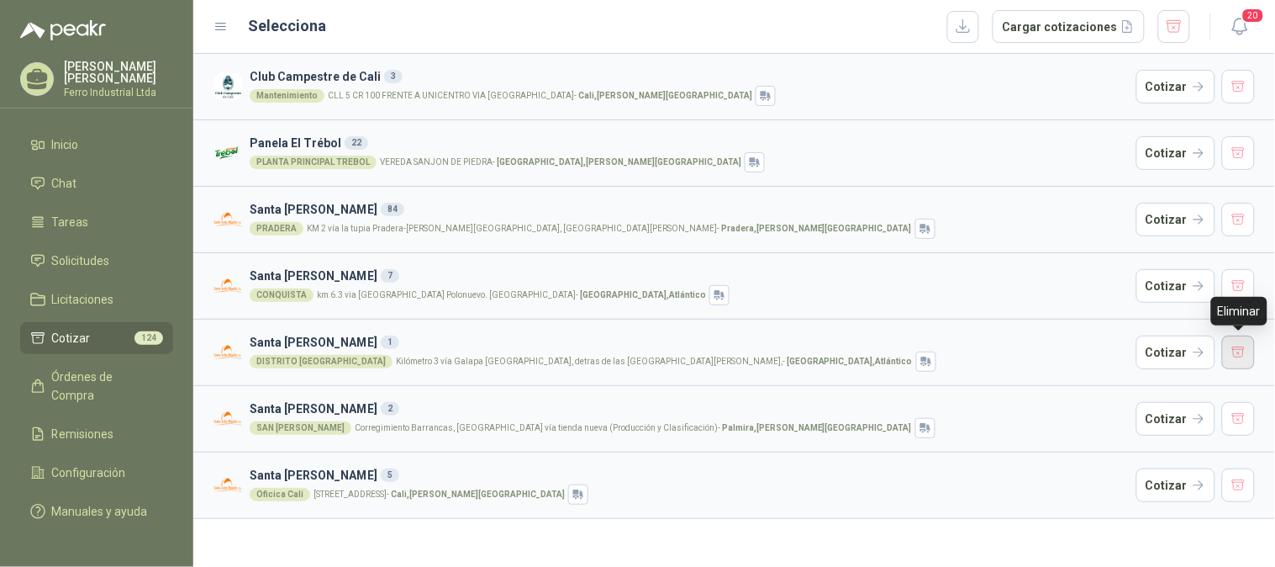
click at [1234, 346] on button "button" at bounding box center [1239, 352] width 34 height 34
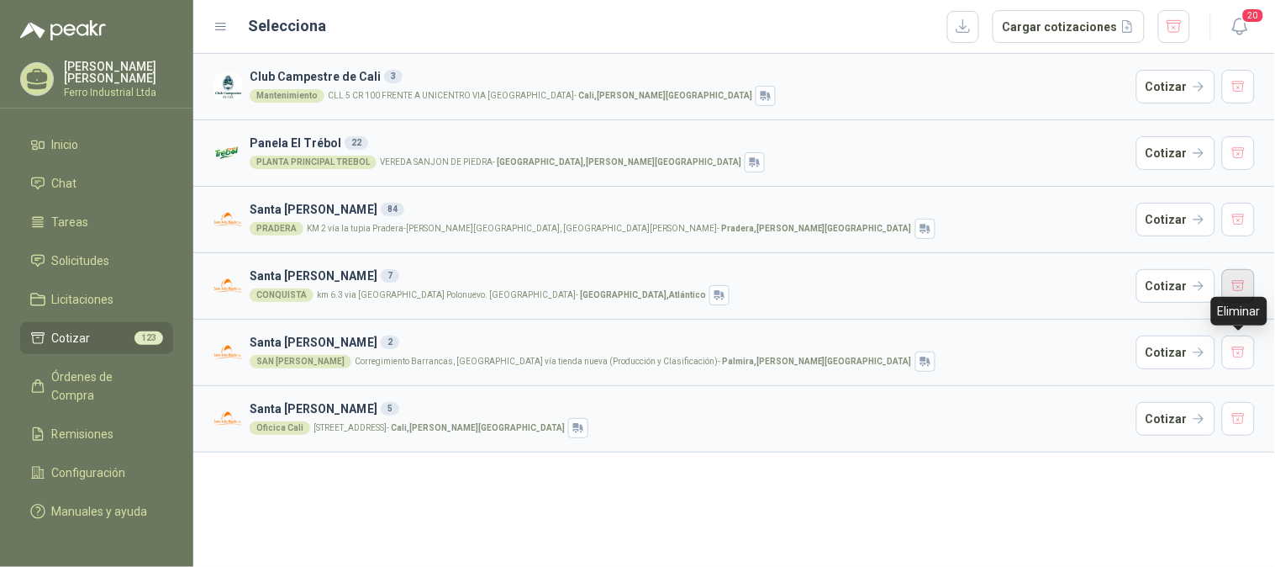
click at [1225, 288] on button "button" at bounding box center [1239, 286] width 34 height 34
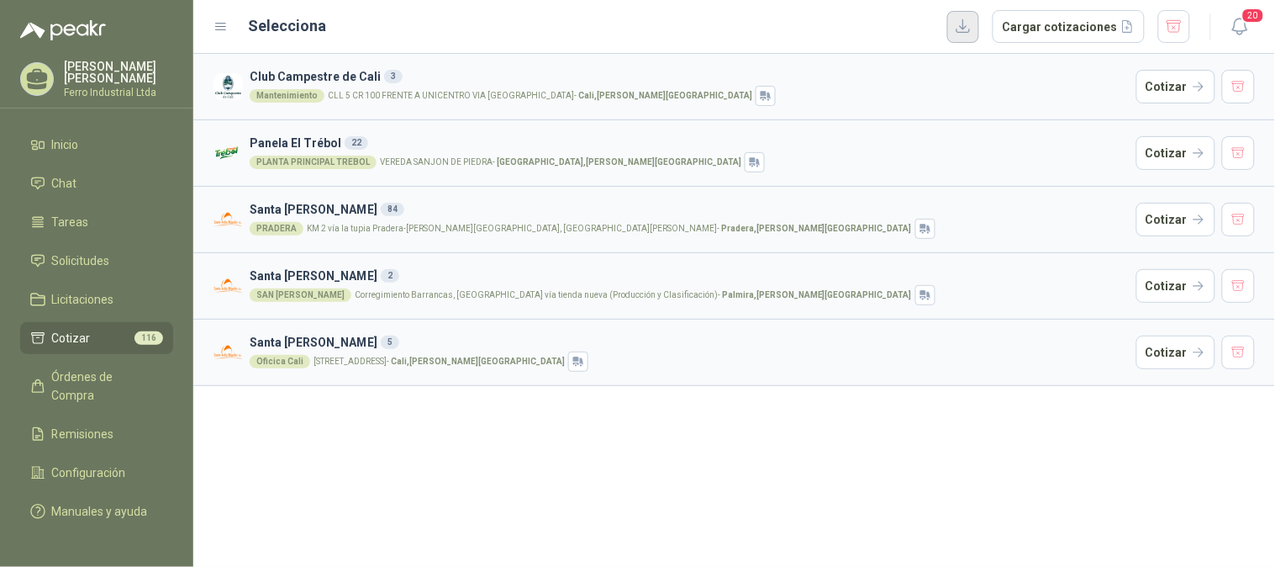
click at [968, 27] on button "button" at bounding box center [963, 27] width 32 height 32
